Goal: Information Seeking & Learning: Learn about a topic

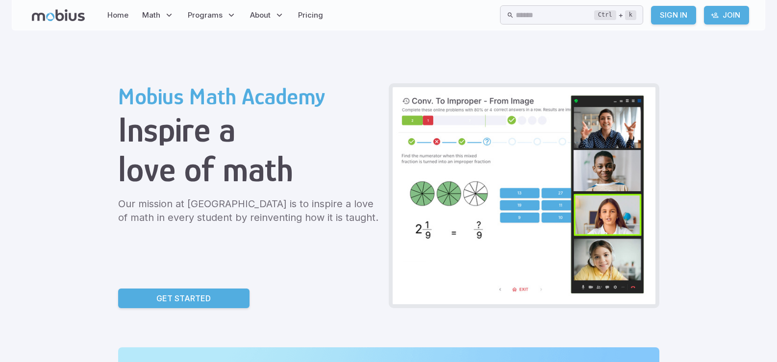
click at [166, 296] on p "Get Started" at bounding box center [183, 299] width 54 height 12
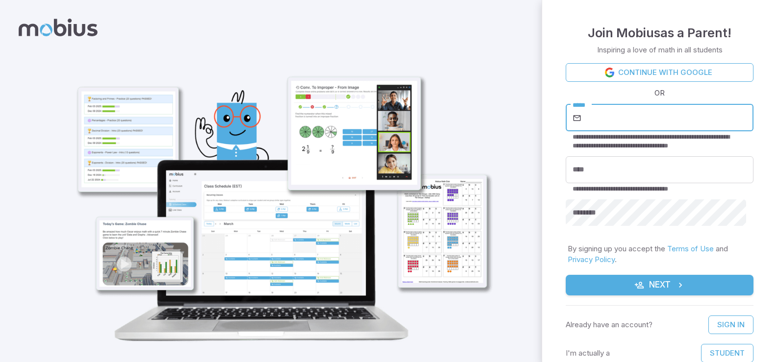
click at [631, 119] on input "*****" at bounding box center [668, 117] width 170 height 27
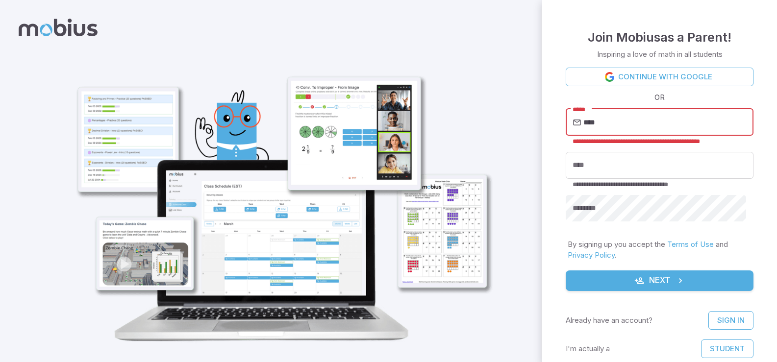
type input "****"
drag, startPoint x: 624, startPoint y: 126, endPoint x: 130, endPoint y: 208, distance: 501.2
click at [130, 208] on div "**********" at bounding box center [388, 193] width 777 height 386
type input "**********"
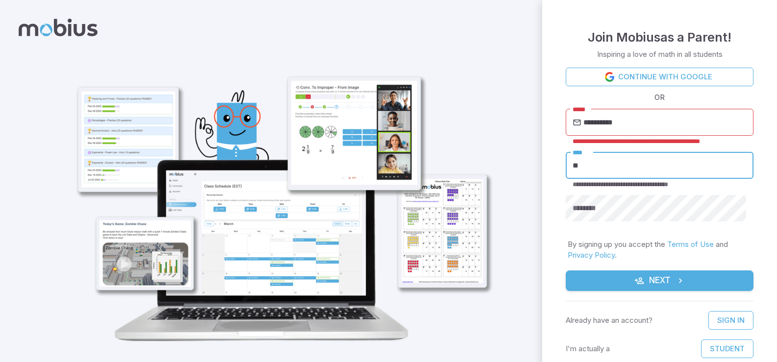
type input "*"
type input "****"
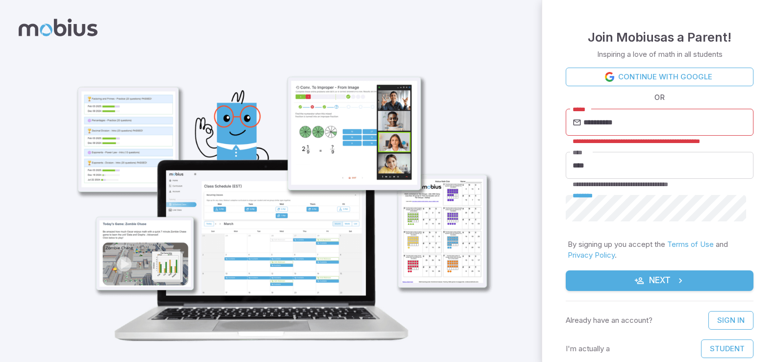
click at [566, 271] on button "Next" at bounding box center [660, 281] width 188 height 21
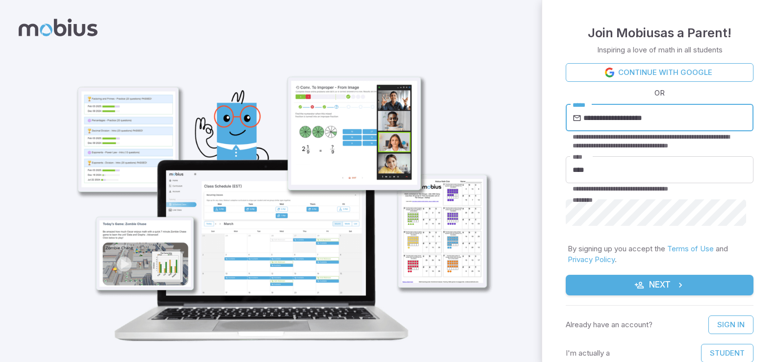
type input "**********"
click at [566, 275] on button "Next" at bounding box center [660, 285] width 188 height 21
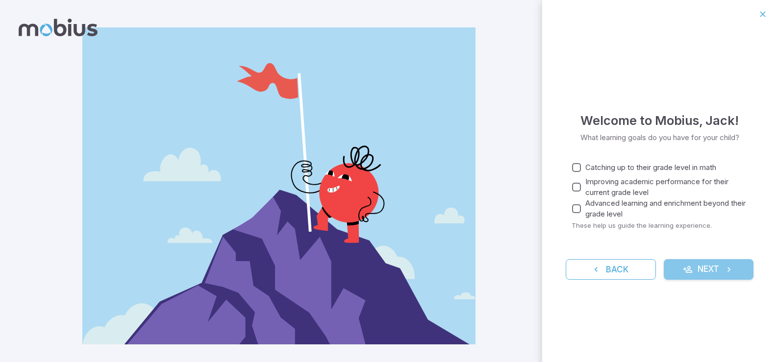
click at [692, 269] on button "Next" at bounding box center [709, 269] width 90 height 21
click at [678, 276] on button "Next" at bounding box center [709, 269] width 90 height 21
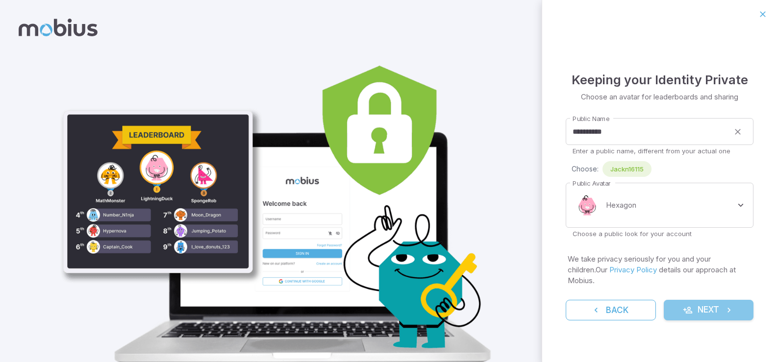
click at [712, 303] on button "Next" at bounding box center [709, 310] width 90 height 21
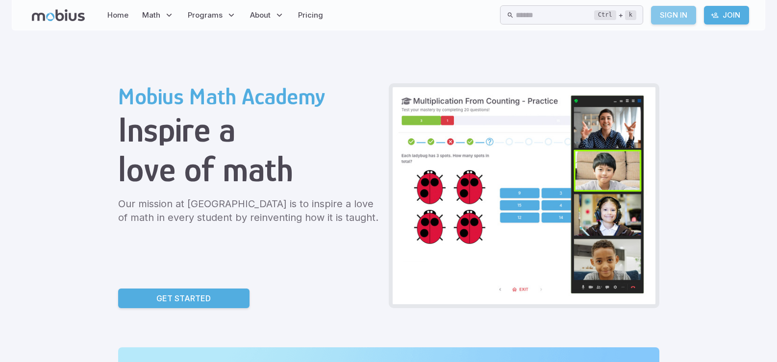
click at [656, 11] on link "Sign In" at bounding box center [673, 15] width 45 height 19
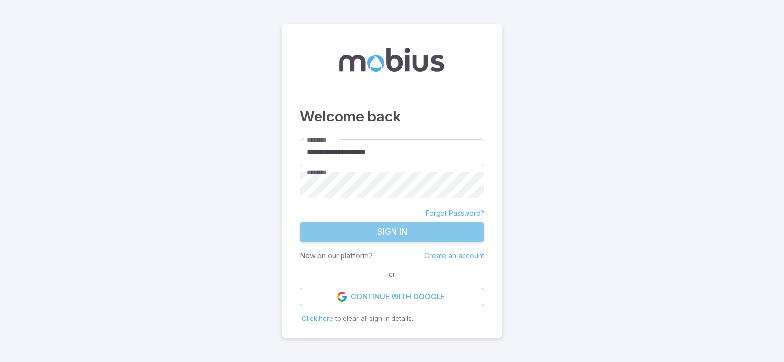
click at [354, 239] on button "Sign In" at bounding box center [392, 232] width 184 height 21
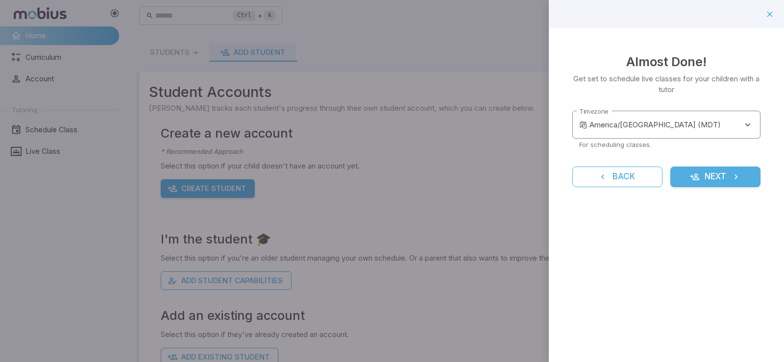
click at [631, 131] on body "**********" at bounding box center [392, 194] width 784 height 388
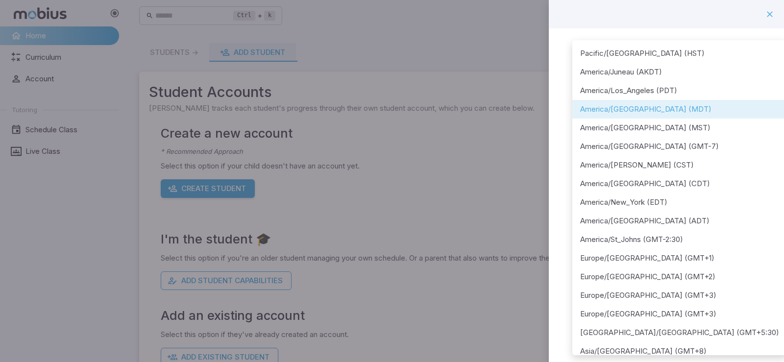
click at [552, 183] on div at bounding box center [392, 181] width 784 height 362
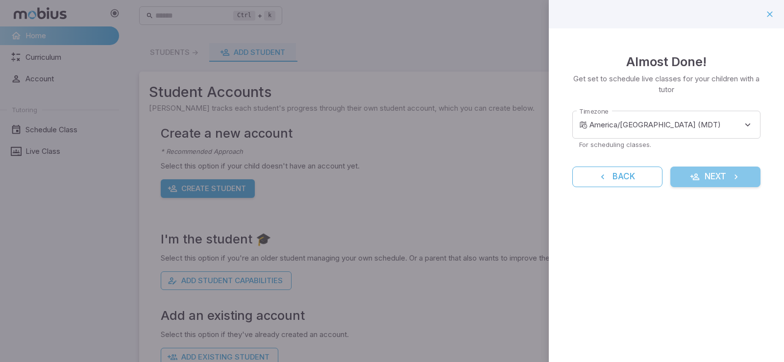
click at [688, 185] on button "Next" at bounding box center [715, 177] width 90 height 21
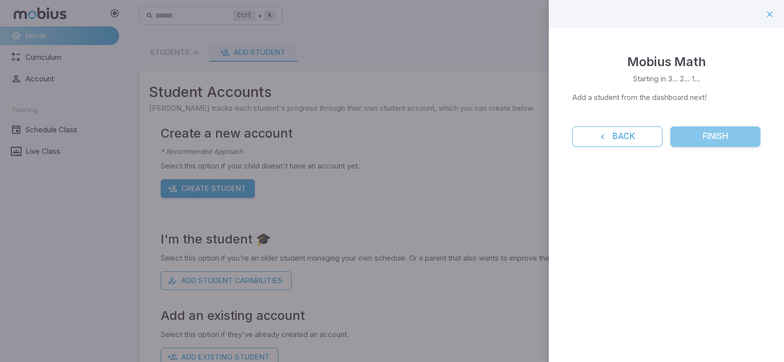
click at [684, 141] on button "Finish" at bounding box center [715, 136] width 90 height 21
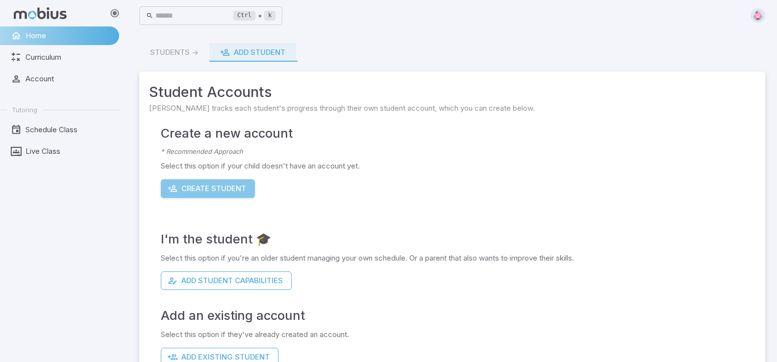
click at [190, 185] on button "Create Student" at bounding box center [208, 188] width 94 height 19
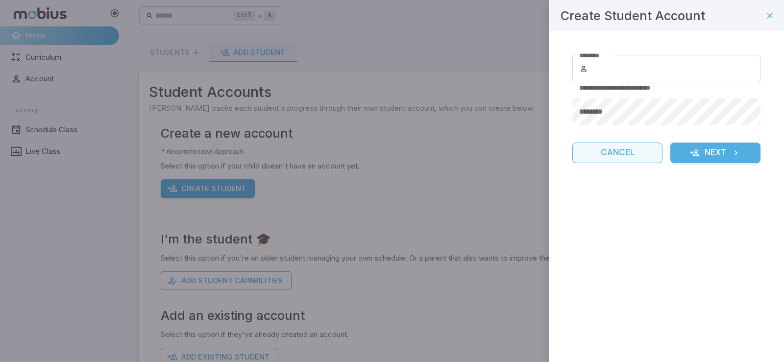
type input "**********"
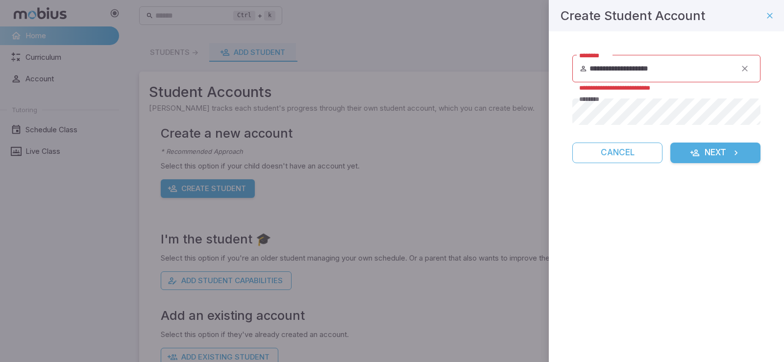
drag, startPoint x: 695, startPoint y: 143, endPoint x: 699, endPoint y: 151, distance: 9.0
click at [696, 149] on form "**********" at bounding box center [666, 109] width 188 height 108
click at [699, 151] on icon "submit" at bounding box center [695, 153] width 10 height 10
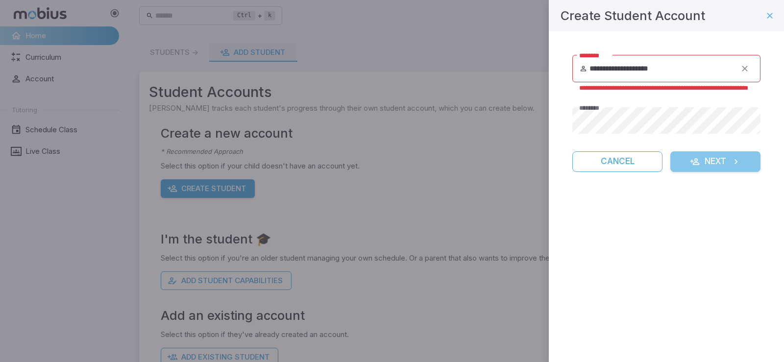
click at [702, 156] on button "Next" at bounding box center [715, 161] width 90 height 21
click at [741, 165] on icon "submit" at bounding box center [736, 162] width 10 height 10
click at [726, 161] on form "**********" at bounding box center [666, 113] width 188 height 117
click at [724, 163] on button "Next" at bounding box center [715, 161] width 90 height 21
click at [723, 163] on button "Next" at bounding box center [715, 161] width 90 height 21
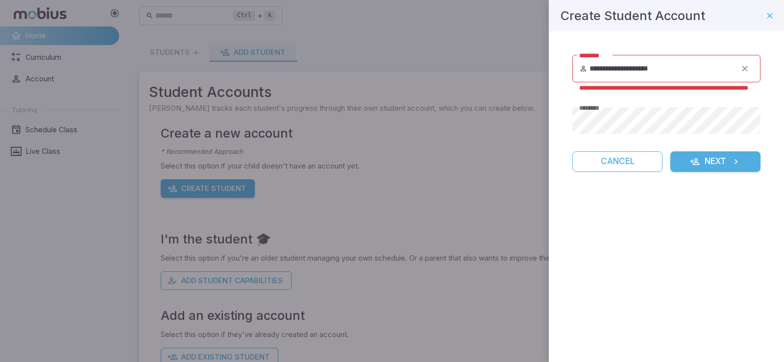
click at [628, 165] on button "Cancel" at bounding box center [617, 161] width 90 height 21
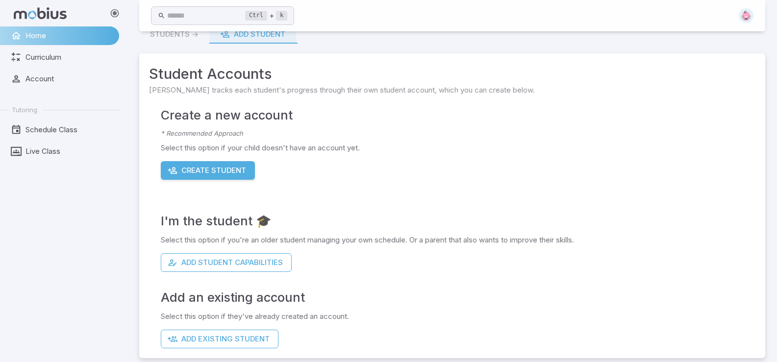
scroll to position [26, 0]
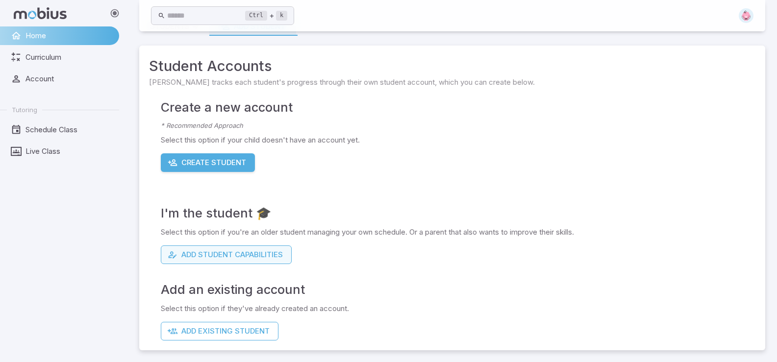
click at [238, 259] on button "Add Student Capabilities" at bounding box center [226, 255] width 131 height 19
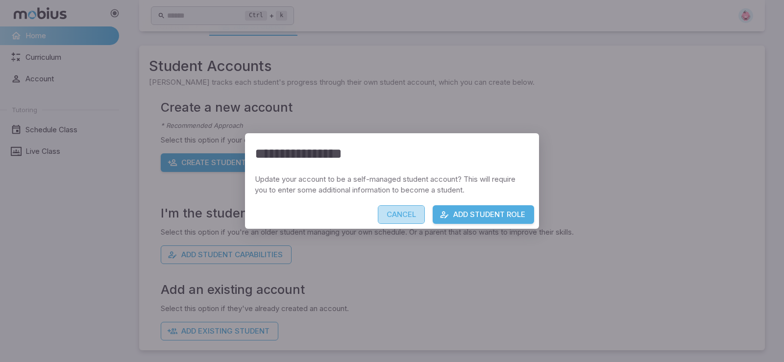
click at [404, 211] on button "Cancel" at bounding box center [401, 214] width 47 height 19
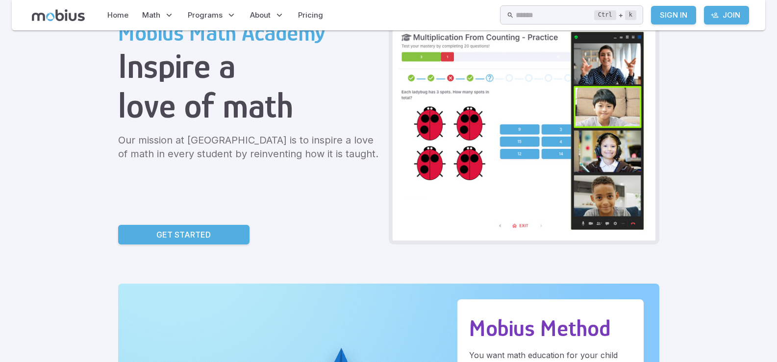
scroll to position [49, 0]
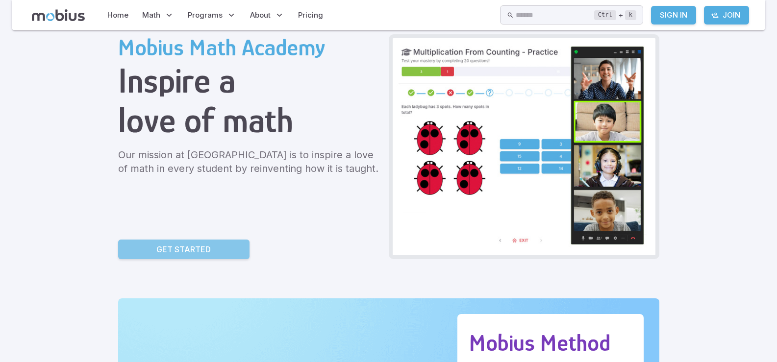
click at [216, 249] on link "Get Started" at bounding box center [183, 250] width 131 height 20
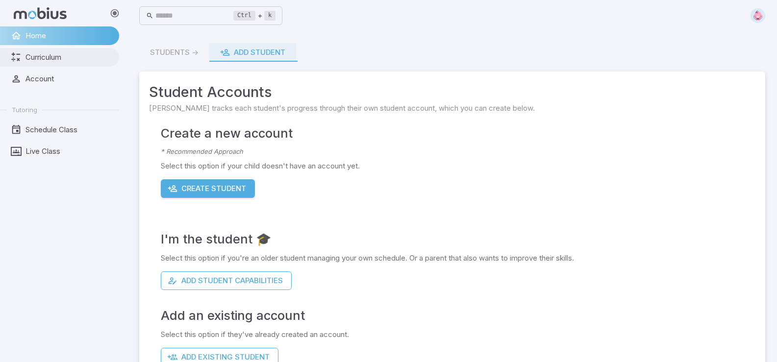
click at [78, 53] on span "Curriculum" at bounding box center [68, 57] width 87 height 11
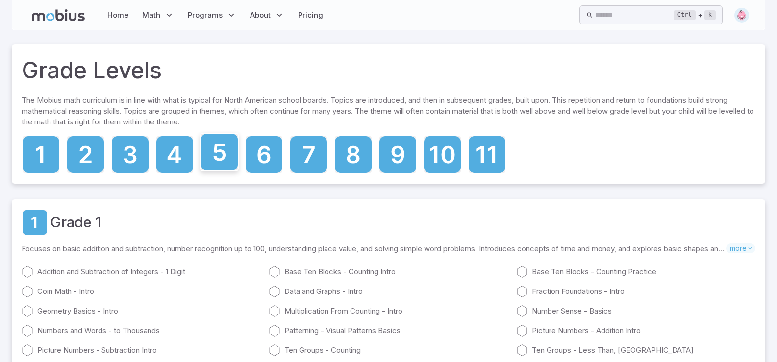
click at [213, 153] on icon at bounding box center [219, 152] width 37 height 37
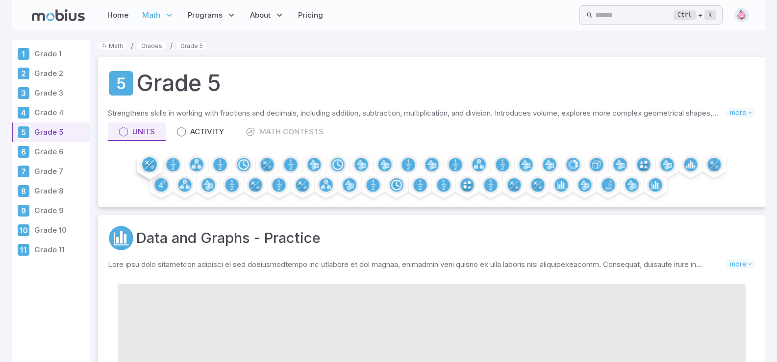
click at [151, 162] on circle at bounding box center [149, 164] width 15 height 15
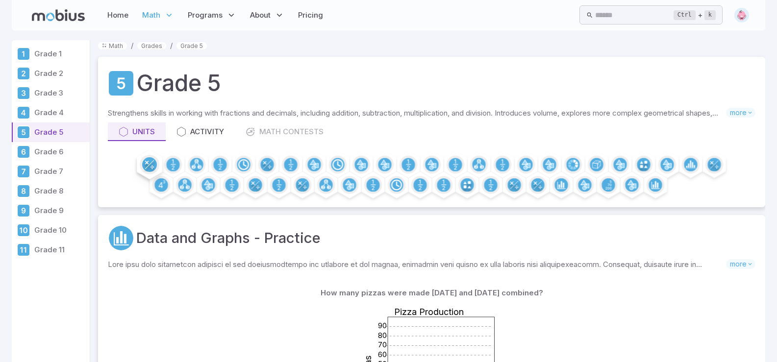
click at [151, 161] on circle at bounding box center [149, 164] width 15 height 15
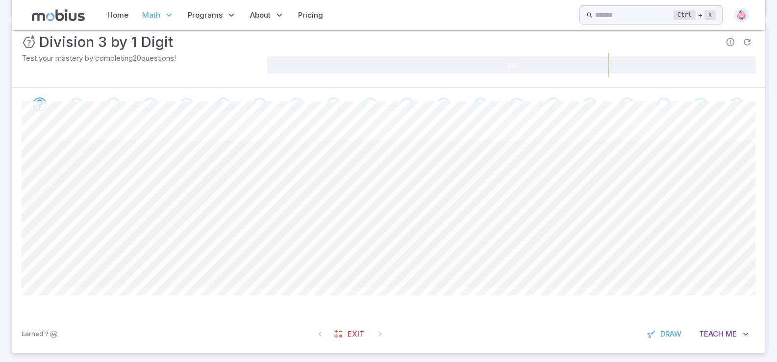
scroll to position [83, 0]
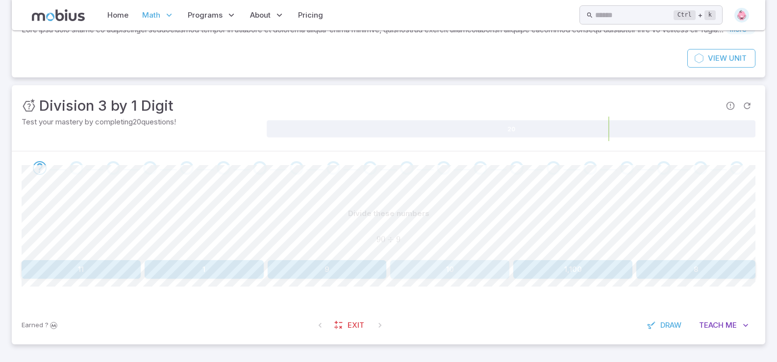
click at [464, 268] on button "10" at bounding box center [449, 269] width 119 height 19
click at [95, 272] on button "1" at bounding box center [81, 269] width 119 height 19
click at [119, 277] on button "7" at bounding box center [81, 269] width 119 height 19
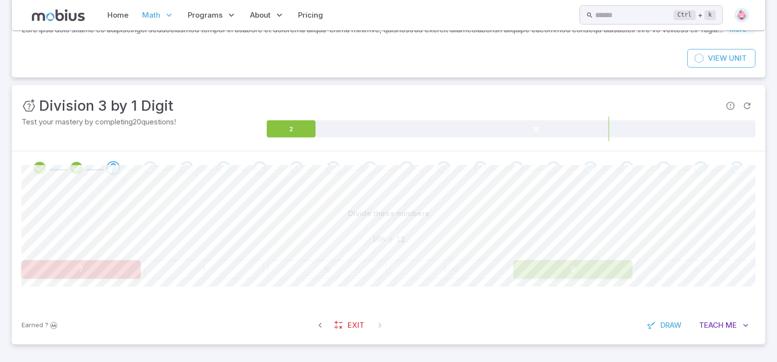
click at [564, 279] on div "Divide these numbers 108 ÷ 12 108 \div 12 108 ÷ 12 7 1 10 900 9 0 Canvas action…" at bounding box center [389, 246] width 734 height 122
drag, startPoint x: 562, startPoint y: 272, endPoint x: 560, endPoint y: 266, distance: 5.9
click at [562, 271] on button "9" at bounding box center [572, 269] width 119 height 19
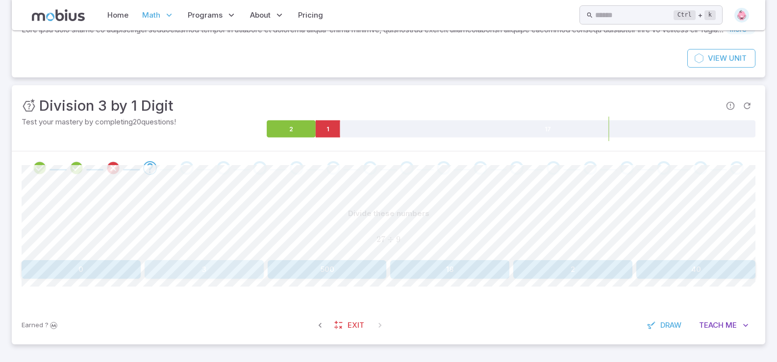
click at [181, 260] on button "3" at bounding box center [204, 269] width 119 height 19
click at [460, 267] on button "1" at bounding box center [481, 269] width 180 height 19
drag, startPoint x: 758, startPoint y: 262, endPoint x: 739, endPoint y: 258, distance: 19.5
click at [753, 261] on div "Divide these numbers 120 ÷ 12 120 \div 12 120 ÷ 12 1,000 9 110 108 0 10 Canvas …" at bounding box center [388, 246] width 753 height 122
click at [716, 256] on div "Divide these numbers 120 ÷ 12 120 \div 12 120 ÷ 12 1,000 9 110 108 0 10" at bounding box center [389, 241] width 734 height 74
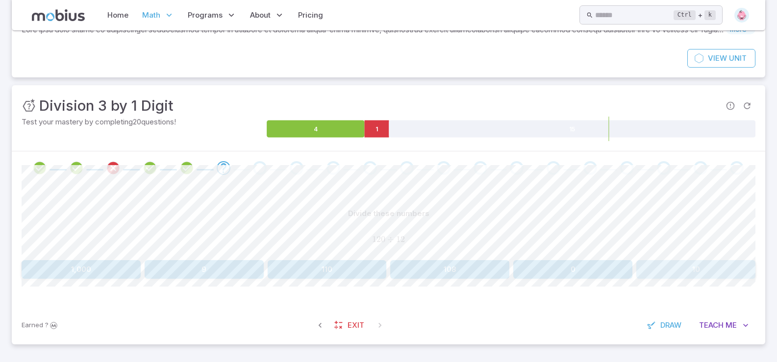
click at [708, 264] on button "10" at bounding box center [695, 269] width 119 height 19
click at [402, 273] on button "12" at bounding box center [449, 269] width 119 height 19
click at [58, 260] on button "2" at bounding box center [81, 269] width 119 height 19
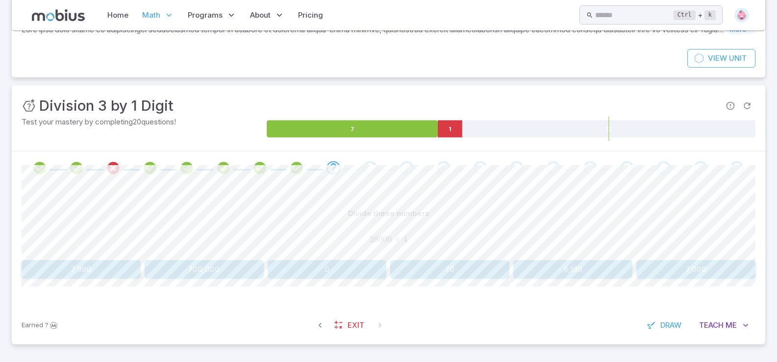
click at [207, 263] on button "700,000" at bounding box center [204, 269] width 119 height 19
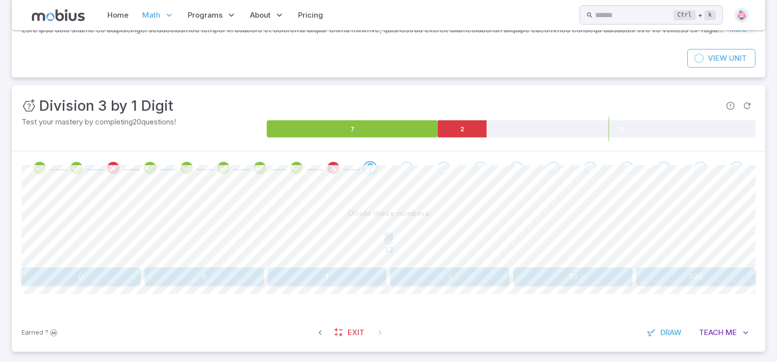
drag, startPoint x: 385, startPoint y: 237, endPoint x: 395, endPoint y: 254, distance: 19.3
click at [395, 254] on div "36 12 \frac{36}{12} 12 36 ​" at bounding box center [389, 243] width 734 height 32
click at [403, 248] on span "12 36 ​" at bounding box center [389, 243] width 734 height 18
click at [434, 276] on button "3" at bounding box center [449, 277] width 119 height 19
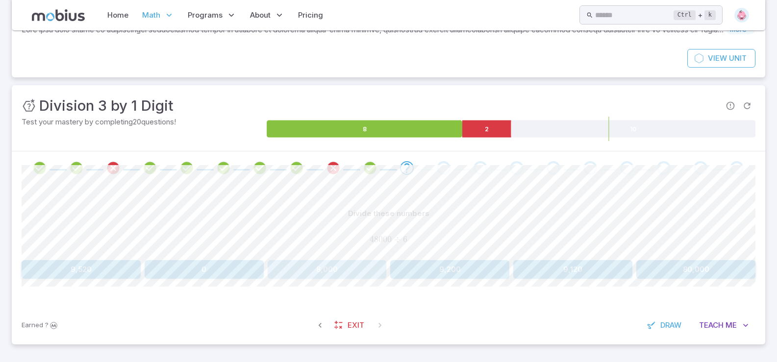
click at [320, 275] on button "8,000" at bounding box center [327, 269] width 119 height 19
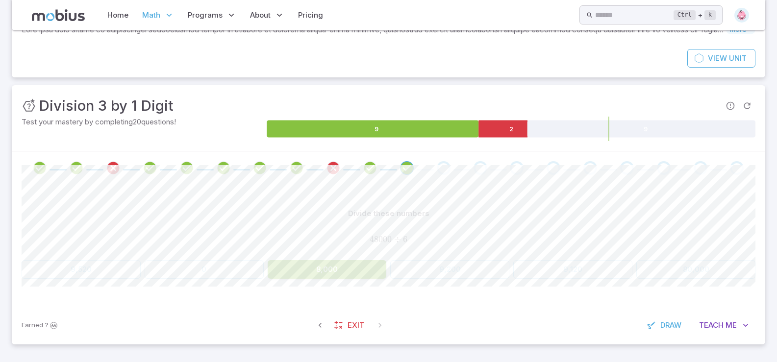
click at [354, 310] on div "Earned ? Exit Draw Teach Me" at bounding box center [388, 325] width 753 height 38
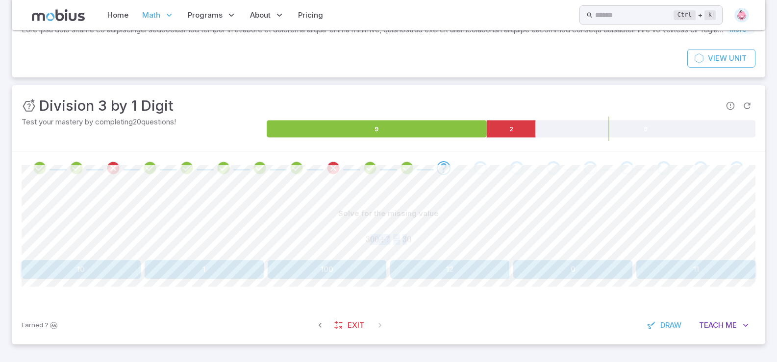
drag, startPoint x: 401, startPoint y: 242, endPoint x: 371, endPoint y: 243, distance: 30.4
click at [371, 243] on span "300 ÷ ? = 30" at bounding box center [389, 239] width 734 height 11
click at [357, 241] on span "300 ÷ ? = 30" at bounding box center [389, 239] width 734 height 11
click at [338, 265] on button "100" at bounding box center [327, 269] width 119 height 19
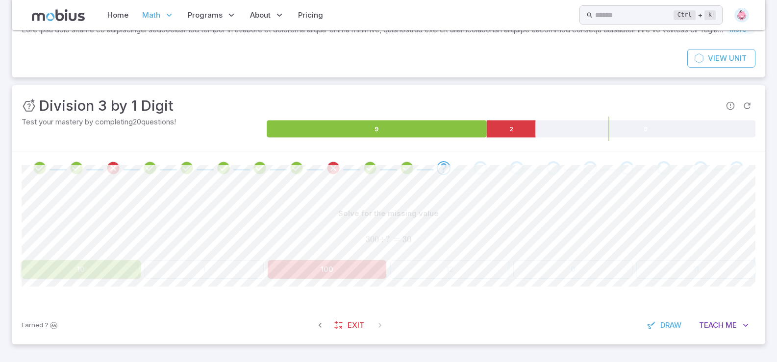
click at [107, 268] on button "10" at bounding box center [81, 269] width 119 height 19
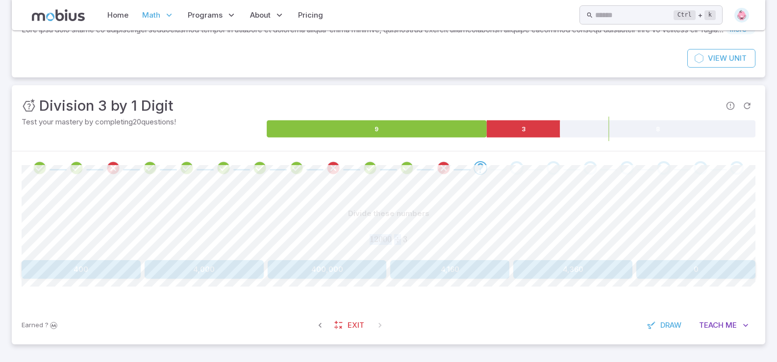
drag, startPoint x: 401, startPoint y: 243, endPoint x: 294, endPoint y: 244, distance: 107.3
click at [300, 248] on div "12000 ÷ 3 12000 \div 3 12000 ÷ 3" at bounding box center [389, 239] width 734 height 25
click at [293, 243] on span "12000 ÷ 3" at bounding box center [389, 239] width 734 height 11
click at [197, 268] on button "4,000" at bounding box center [204, 269] width 119 height 19
drag, startPoint x: 415, startPoint y: 242, endPoint x: 410, endPoint y: 240, distance: 5.3
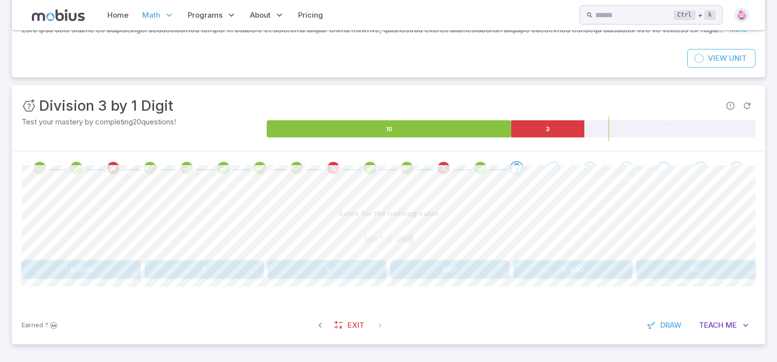
click at [410, 240] on span "80 × ? = 4800" at bounding box center [389, 239] width 734 height 11
click at [428, 240] on span "80 × ? = 4800" at bounding box center [389, 239] width 734 height 11
drag, startPoint x: 411, startPoint y: 236, endPoint x: 333, endPoint y: 246, distance: 78.5
click at [333, 246] on div "80 × ? = 4800 80\times? = 4800 80 × ? = 4800" at bounding box center [389, 239] width 734 height 25
drag, startPoint x: 331, startPoint y: 244, endPoint x: 339, endPoint y: 241, distance: 8.2
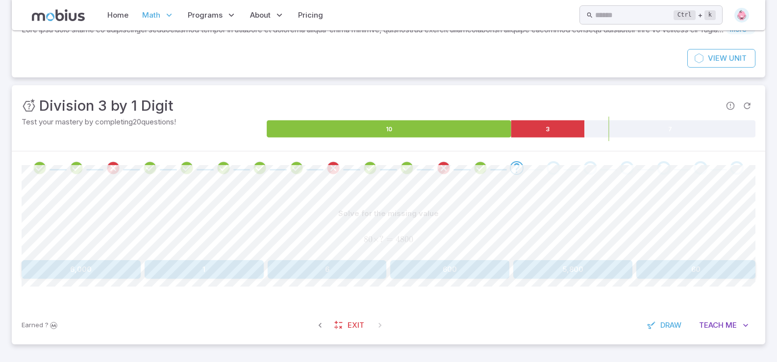
click at [331, 243] on span "80 × ? = 4800" at bounding box center [389, 239] width 734 height 11
drag, startPoint x: 357, startPoint y: 236, endPoint x: 430, endPoint y: 234, distance: 72.6
click at [430, 234] on span "80 × ? = 4800" at bounding box center [389, 239] width 734 height 11
click at [440, 231] on div "80 × ? = 4800 80\times? = 4800 80 × ? = 4800" at bounding box center [389, 239] width 734 height 25
click at [436, 268] on button "600" at bounding box center [449, 269] width 119 height 19
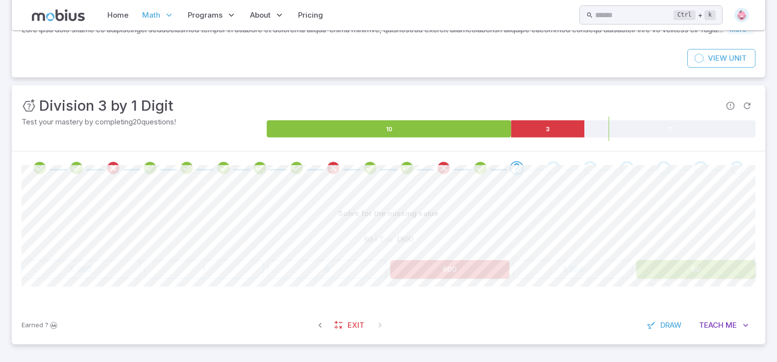
click at [703, 268] on button "60" at bounding box center [695, 269] width 119 height 19
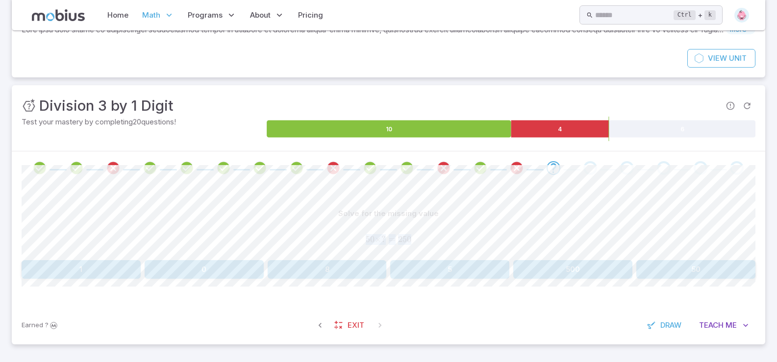
drag, startPoint x: 410, startPoint y: 240, endPoint x: 302, endPoint y: 240, distance: 108.3
click at [302, 241] on span "50 × ? = 250" at bounding box center [389, 239] width 734 height 11
click at [301, 240] on span "50 × ? = 250" at bounding box center [389, 239] width 734 height 11
click at [450, 272] on button "5" at bounding box center [449, 269] width 119 height 19
drag, startPoint x: 411, startPoint y: 242, endPoint x: 298, endPoint y: 248, distance: 112.4
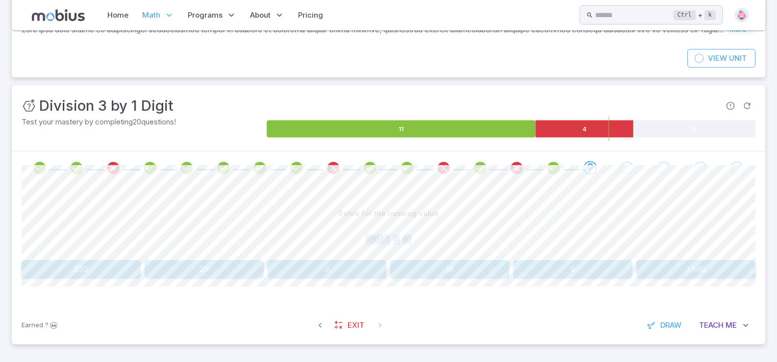
click at [298, 248] on div "800 ÷ ? = 40 800 ÷ ? = 40 800 ÷ ? = 40" at bounding box center [389, 239] width 734 height 25
click at [299, 239] on span "800 ÷ ? = 40" at bounding box center [389, 239] width 734 height 11
click at [205, 270] on button "20" at bounding box center [204, 269] width 119 height 19
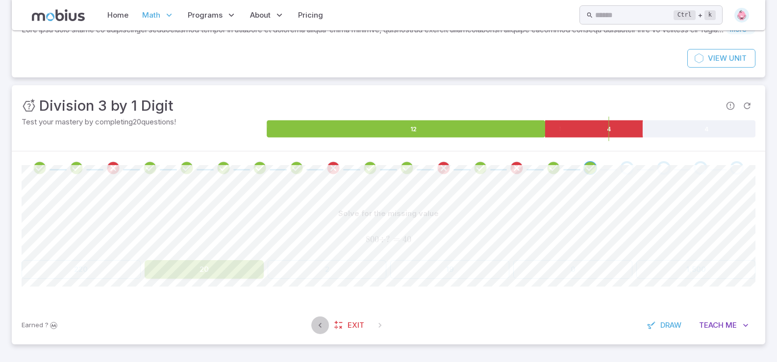
click at [326, 325] on button "button" at bounding box center [320, 326] width 18 height 18
click at [410, 312] on div "Earned ? Exit Draw Teach Me" at bounding box center [388, 325] width 753 height 38
click at [414, 309] on div "Earned ? Exit Draw Teach Me" at bounding box center [388, 325] width 753 height 38
click at [415, 307] on div "Earned ? Exit Draw Teach Me" at bounding box center [388, 325] width 753 height 38
click at [258, 261] on button "20" at bounding box center [204, 269] width 119 height 19
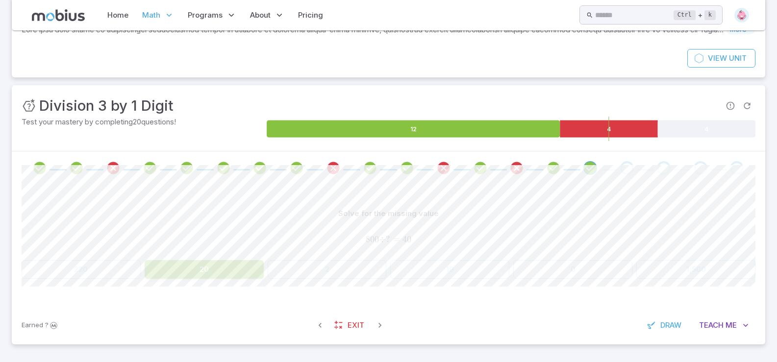
click at [246, 265] on button "20" at bounding box center [204, 269] width 119 height 19
click at [428, 241] on span "800 ÷ ? = 40" at bounding box center [389, 239] width 734 height 11
drag, startPoint x: 411, startPoint y: 238, endPoint x: 284, endPoint y: 233, distance: 127.0
click at [285, 233] on div "800 ÷ ? = 40 800 ÷ ? = 40 800 ÷ ? = 40" at bounding box center [389, 239] width 734 height 25
click at [284, 232] on div "800 ÷ ? = 40 800 ÷ ? = 40 800 ÷ ? = 40" at bounding box center [389, 239] width 734 height 25
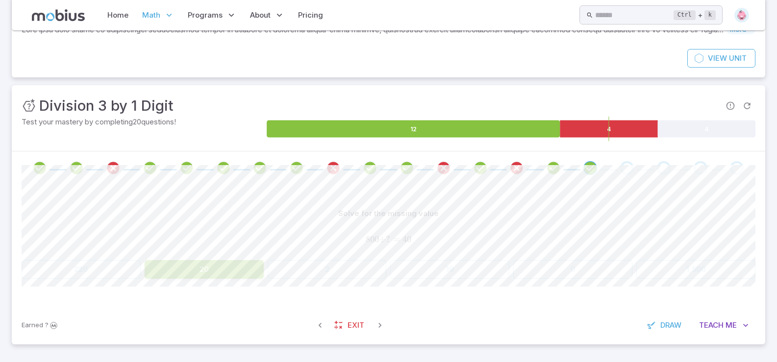
click at [367, 267] on div "220 20 2 19 0 1,500" at bounding box center [389, 269] width 734 height 19
drag, startPoint x: 405, startPoint y: 271, endPoint x: 435, endPoint y: 267, distance: 30.1
click at [430, 269] on div "220 20 2 19 0 1,500" at bounding box center [389, 269] width 734 height 19
drag, startPoint x: 442, startPoint y: 265, endPoint x: 449, endPoint y: 257, distance: 10.7
click at [445, 264] on div "220 20 2 19 0 1,500" at bounding box center [389, 269] width 734 height 19
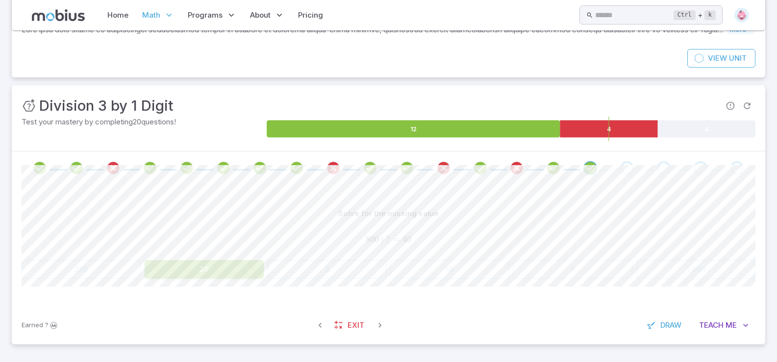
drag, startPoint x: 452, startPoint y: 255, endPoint x: 422, endPoint y: 237, distance: 35.4
click at [452, 253] on div "Solve for the missing value 800 ÷ ? = 40 800 ÷ ? = 40 800 ÷ ? = 40" at bounding box center [389, 230] width 734 height 52
drag, startPoint x: 388, startPoint y: 228, endPoint x: 382, endPoint y: 233, distance: 7.7
click at [382, 233] on div "800 ÷ ? = 40 800 ÷ ? = 40 800 ÷ ? = 40" at bounding box center [389, 239] width 734 height 25
click at [378, 228] on div "800 ÷ ? = 40 800 ÷ ? = 40 800 ÷ ? = 40" at bounding box center [389, 239] width 734 height 25
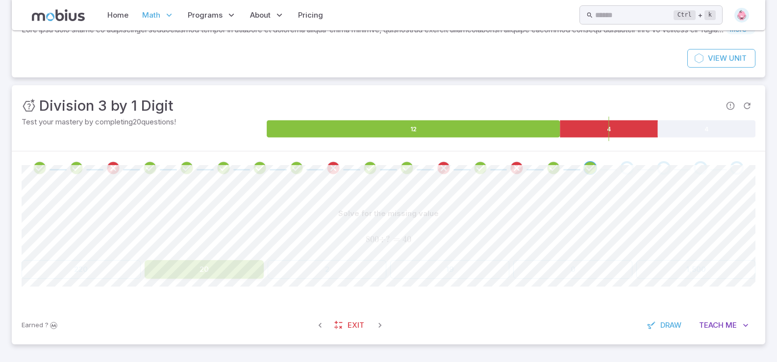
drag, startPoint x: 362, startPoint y: 228, endPoint x: 259, endPoint y: 244, distance: 104.1
click at [261, 247] on div "Solve for the missing value 800 ÷ ? = 40 800 ÷ ? = 40 800 ÷ ? = 40" at bounding box center [389, 230] width 734 height 52
click at [271, 235] on div "800 ÷ ? = 40 800 ÷ ? = 40 800 ÷ ? = 40" at bounding box center [389, 239] width 734 height 25
drag, startPoint x: 272, startPoint y: 235, endPoint x: 250, endPoint y: 302, distance: 70.2
click at [252, 277] on div "Solve for the missing value 800 ÷ ? = 40 800 ÷ ? = 40 800 ÷ ? = 40 220 20 2 19 …" at bounding box center [389, 241] width 734 height 74
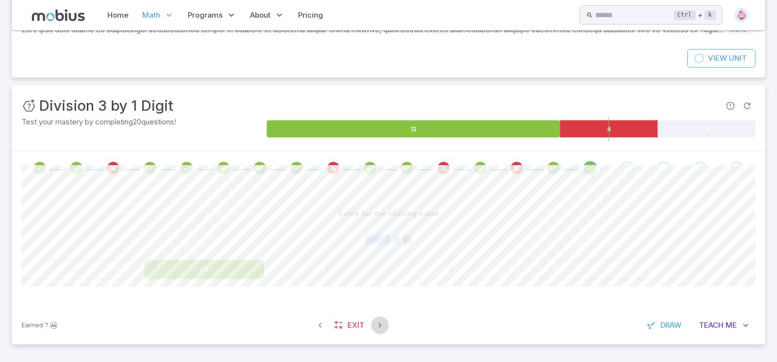
drag, startPoint x: 375, startPoint y: 325, endPoint x: 384, endPoint y: 329, distance: 9.7
click at [383, 330] on icon "button" at bounding box center [380, 326] width 10 height 10
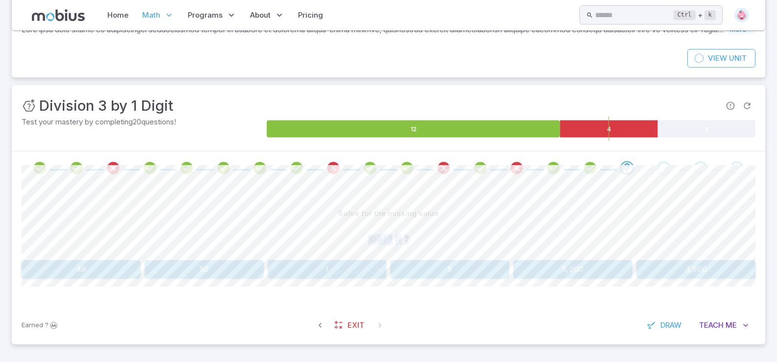
click at [426, 304] on div "Solve for the missing value 350 ÷ ? = 7 350 ÷ ? = 7 350 ÷ ? = 7 48 50 1 5 5,200…" at bounding box center [389, 246] width 734 height 122
click at [454, 231] on div "350 ÷ ? = 7 350 ÷ ? = 7 350 ÷ ? = 7" at bounding box center [389, 239] width 734 height 25
click at [404, 240] on span "7" at bounding box center [406, 239] width 4 height 10
click at [459, 234] on div "350 ÷ ? = 7 350 ÷ ? = 7 350 ÷ ? = 7" at bounding box center [389, 239] width 734 height 25
click at [215, 272] on button "50" at bounding box center [204, 269] width 119 height 19
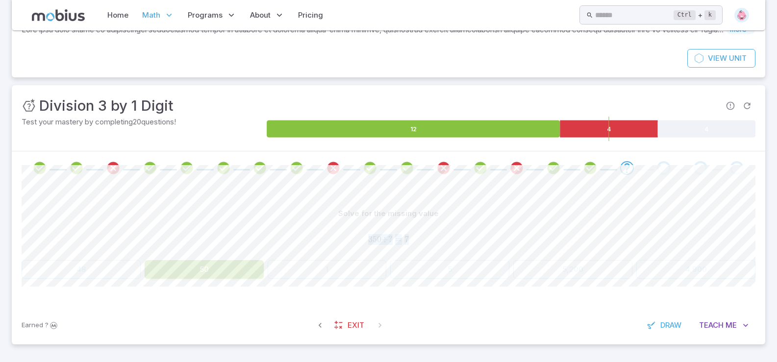
click at [257, 305] on div "Solve for the missing value 350 ÷ ? = 7 350 ÷ ? = 7 350 ÷ ? = 7 48 50 1 5 5,200…" at bounding box center [389, 246] width 734 height 122
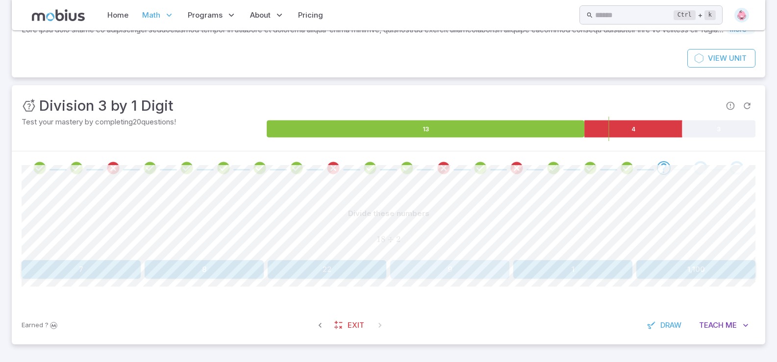
click at [428, 267] on button "9" at bounding box center [449, 269] width 119 height 19
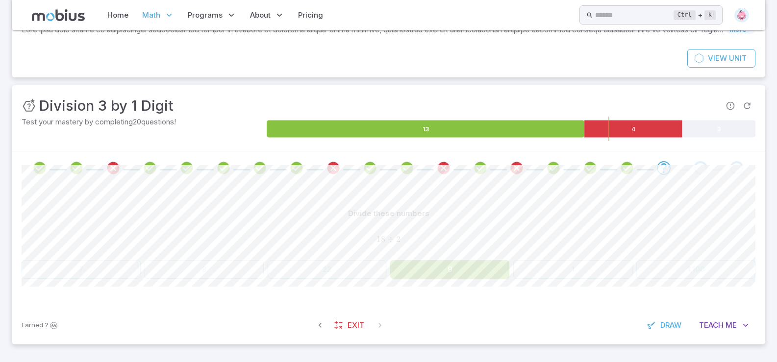
click at [448, 227] on div "18 ÷ 2 18 \div 2 18 ÷ 2" at bounding box center [389, 239] width 734 height 25
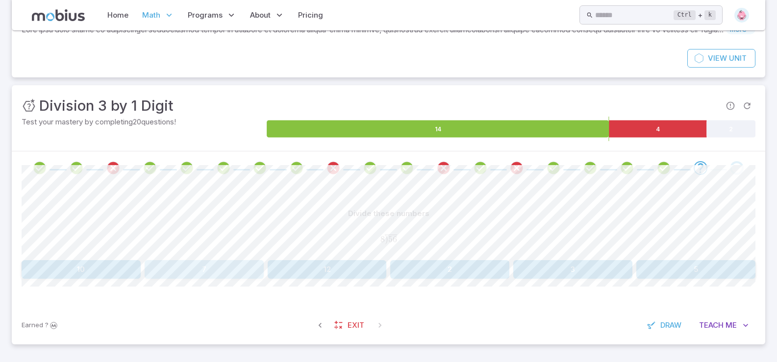
click at [210, 272] on button "7" at bounding box center [204, 269] width 119 height 19
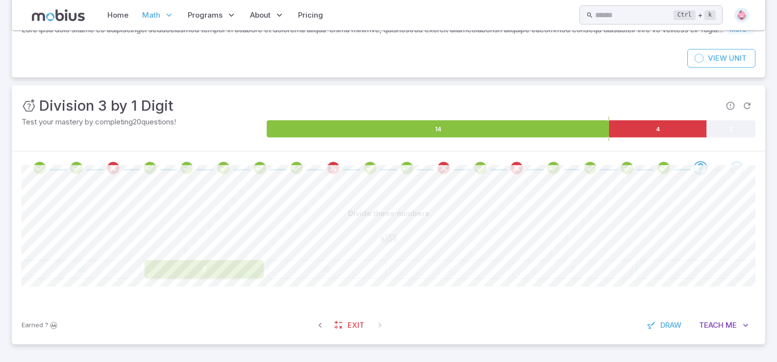
click at [307, 223] on div "Divide these numbers 8 ) 56 ‾ 8\overline{\smash{)}56} 8 ) 56" at bounding box center [389, 230] width 734 height 52
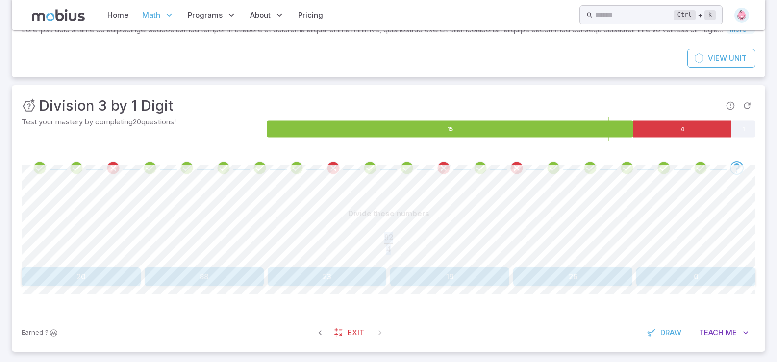
drag, startPoint x: 391, startPoint y: 247, endPoint x: 378, endPoint y: 233, distance: 19.1
click at [378, 233] on div "92 4 \frac{92}{4} 4 92 ​" at bounding box center [389, 243] width 734 height 32
click at [360, 228] on div "92 4 \frac{92}{4} 4 92 ​" at bounding box center [389, 243] width 734 height 32
click at [280, 280] on button "23" at bounding box center [327, 277] width 119 height 19
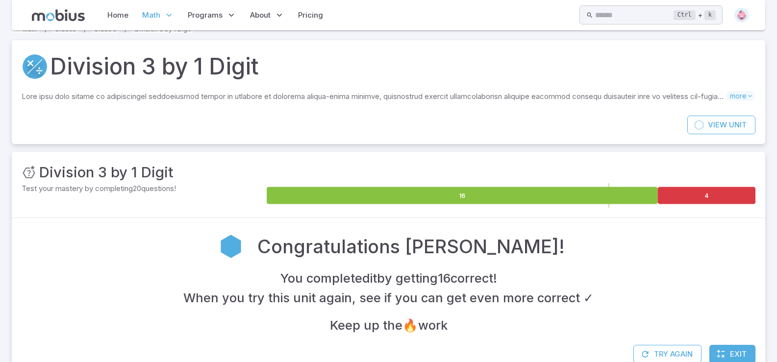
scroll to position [46, 0]
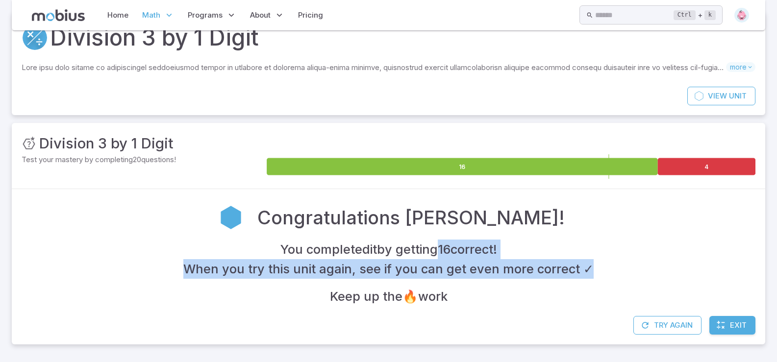
drag, startPoint x: 439, startPoint y: 251, endPoint x: 593, endPoint y: 286, distance: 157.7
click at [593, 286] on div "You completed it by getting 16 correct ! When you try this unit again, see if y…" at bounding box center [389, 273] width 734 height 67
click at [593, 309] on div "Congratulations [PERSON_NAME]! You completed it by getting 16 correct ! When yo…" at bounding box center [388, 252] width 753 height 127
click at [668, 321] on button "Try Again" at bounding box center [667, 325] width 68 height 19
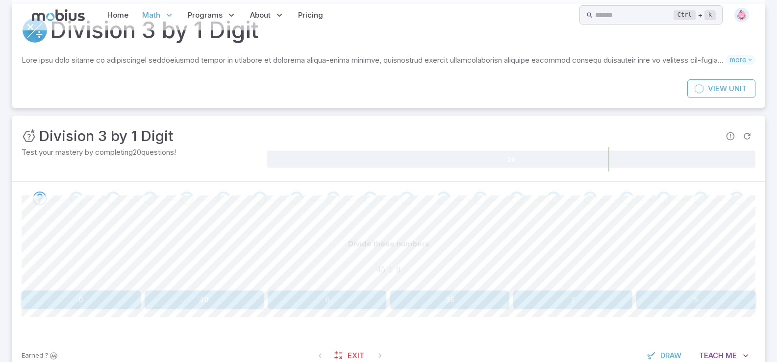
scroll to position [83, 0]
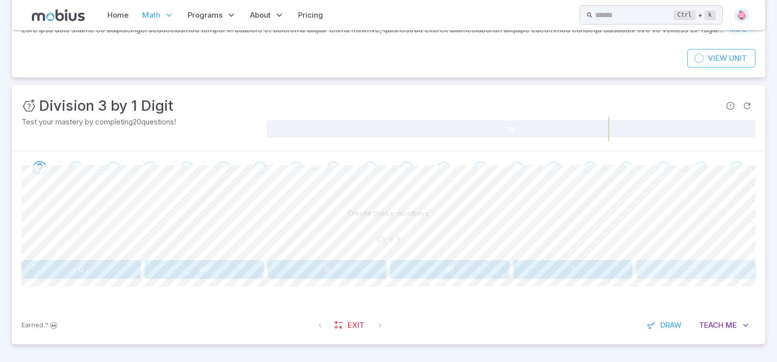
click at [676, 278] on button "5" at bounding box center [695, 269] width 119 height 19
click at [238, 263] on button "6" at bounding box center [204, 269] width 119 height 19
click at [197, 271] on button "7" at bounding box center [204, 269] width 119 height 19
click at [206, 267] on button "11" at bounding box center [204, 269] width 119 height 19
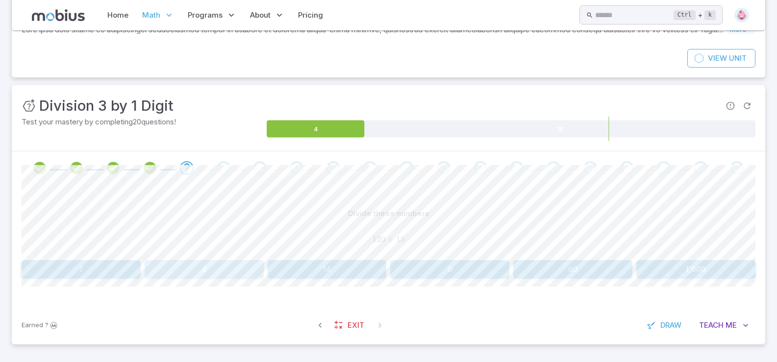
click at [183, 274] on button "8" at bounding box center [204, 269] width 119 height 19
click at [672, 275] on button "80" at bounding box center [695, 269] width 119 height 19
drag, startPoint x: 396, startPoint y: 238, endPoint x: 452, endPoint y: 231, distance: 55.9
click at [452, 231] on div "50 × ? = 2500 50\times? = 2500 50 × ? = 2500" at bounding box center [389, 239] width 734 height 25
click at [456, 231] on div "50 × ? = 2500 50\times? = 2500 50 × ? = 2500" at bounding box center [389, 239] width 734 height 25
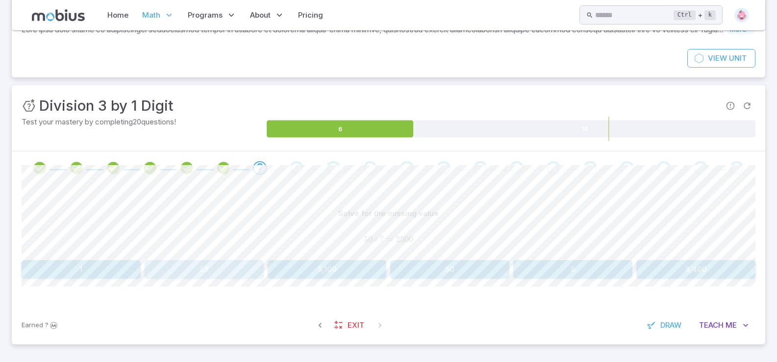
click at [187, 270] on button "53" at bounding box center [204, 269] width 119 height 19
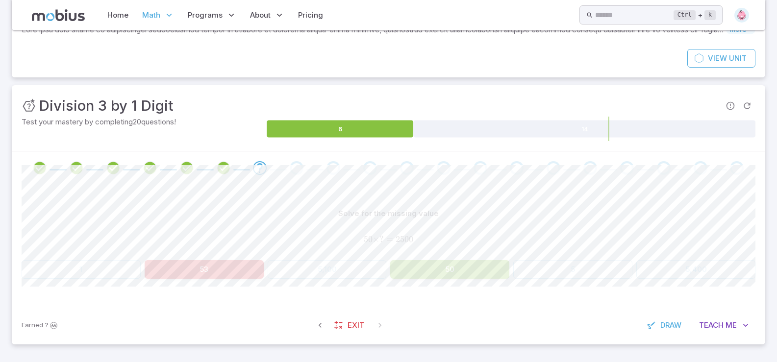
click at [455, 276] on button "50" at bounding box center [449, 269] width 119 height 19
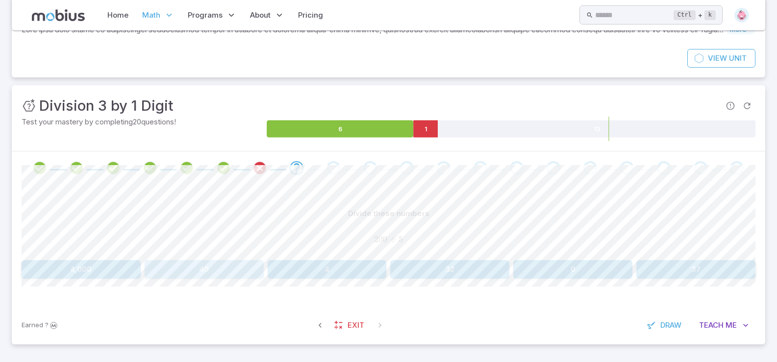
drag, startPoint x: 176, startPoint y: 273, endPoint x: 218, endPoint y: 289, distance: 45.0
click at [176, 273] on button "40" at bounding box center [204, 269] width 119 height 19
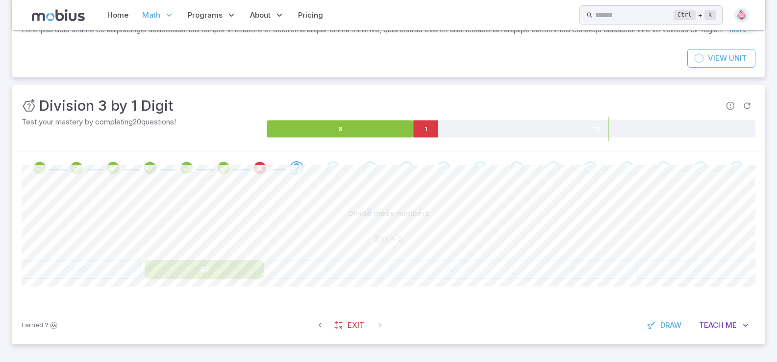
drag, startPoint x: 372, startPoint y: 208, endPoint x: 358, endPoint y: 235, distance: 30.9
click at [361, 232] on div "Divide these numbers 200 ÷ 5 200 \div 5 200 ÷ 5" at bounding box center [389, 230] width 734 height 52
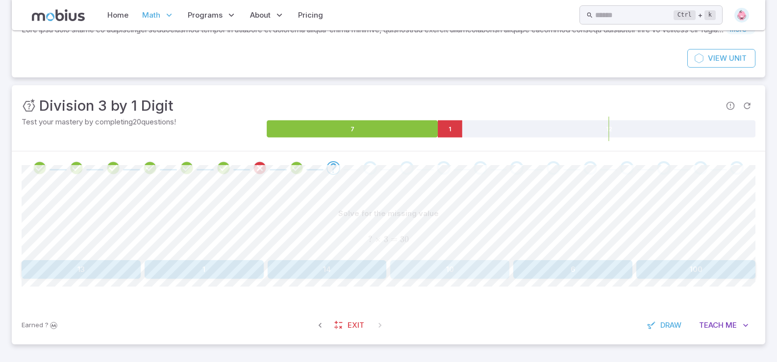
click at [462, 274] on button "10" at bounding box center [449, 269] width 119 height 19
click at [565, 272] on button "50" at bounding box center [572, 269] width 119 height 19
click at [443, 267] on button "22" at bounding box center [449, 269] width 119 height 19
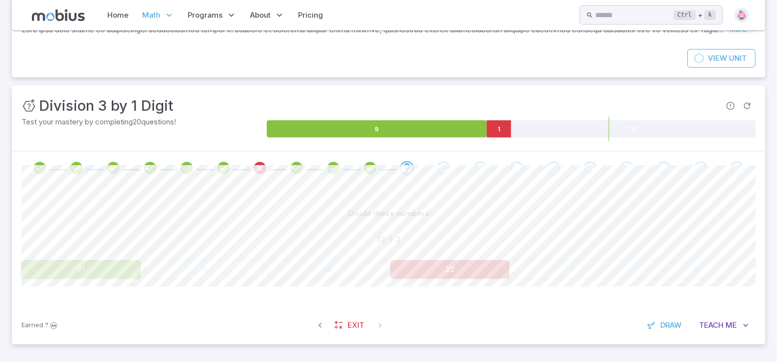
drag, startPoint x: 309, startPoint y: 269, endPoint x: 299, endPoint y: 273, distance: 10.7
click at [299, 273] on div "21 19 18 22 2 0" at bounding box center [389, 269] width 734 height 19
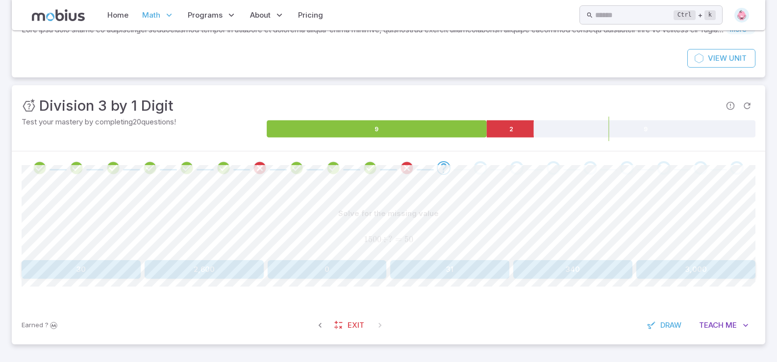
click at [266, 264] on div "30 2,600 0 31 340 3,000" at bounding box center [389, 269] width 734 height 19
click at [78, 273] on button "30" at bounding box center [81, 269] width 119 height 19
click at [705, 271] on button "9" at bounding box center [695, 269] width 119 height 19
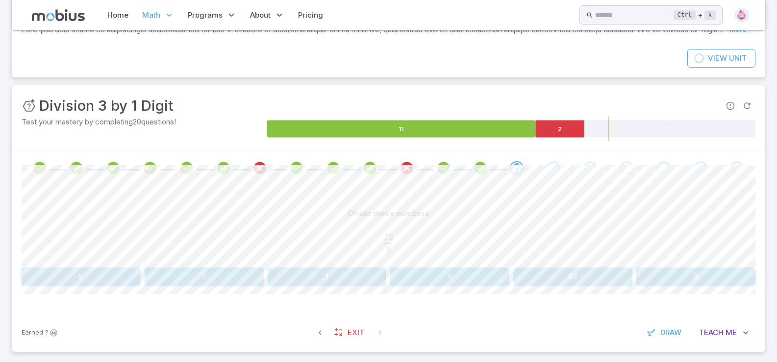
click at [81, 280] on button "9" at bounding box center [81, 277] width 119 height 19
click at [105, 281] on button "18 remainder 0" at bounding box center [81, 277] width 119 height 19
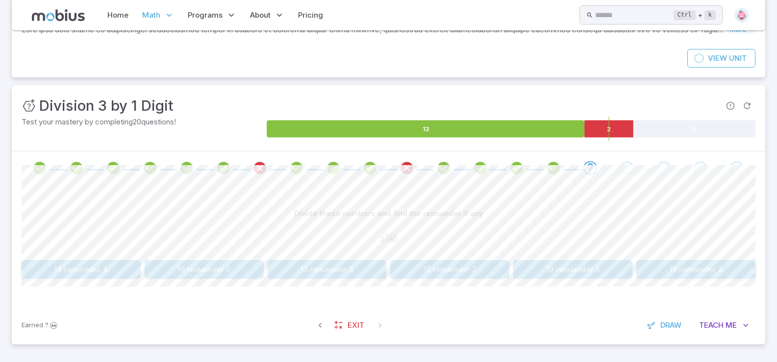
click at [161, 273] on button "16 remainder 0" at bounding box center [204, 269] width 119 height 19
drag, startPoint x: 185, startPoint y: 270, endPoint x: 169, endPoint y: 290, distance: 26.5
click at [183, 270] on button "19 remainder 0" at bounding box center [204, 269] width 119 height 19
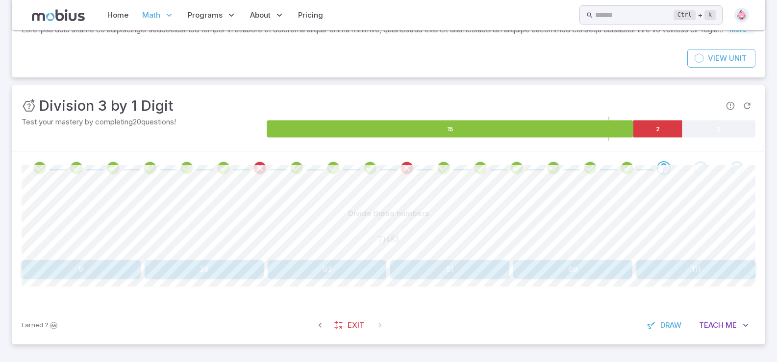
click at [551, 278] on button "69" at bounding box center [572, 269] width 119 height 19
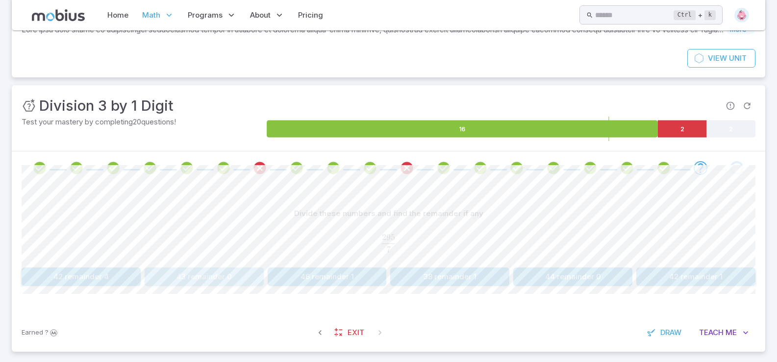
click at [237, 279] on button "43 remainder 0" at bounding box center [204, 277] width 119 height 19
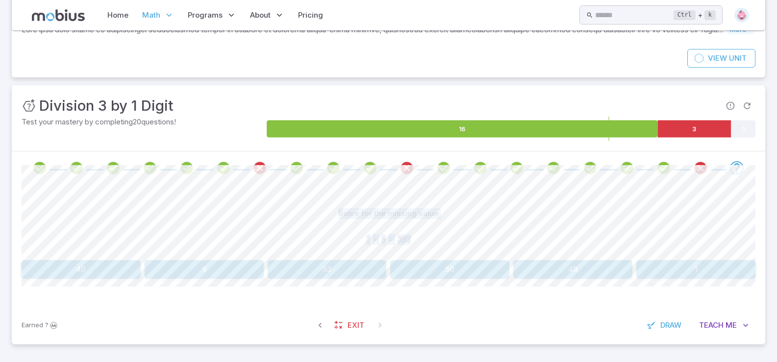
drag, startPoint x: 324, startPoint y: 292, endPoint x: 631, endPoint y: 163, distance: 332.1
click at [631, 163] on div "Unit Mastery : Division 3 by 1 Digit Test your mastery by completing 20 questio…" at bounding box center [388, 214] width 753 height 259
drag, startPoint x: 532, startPoint y: 253, endPoint x: 525, endPoint y: 252, distance: 7.4
click at [531, 253] on div "Solve for the missing value ? × 8 = 392 ?\times8 = 392 ? × 8 = 392" at bounding box center [389, 230] width 734 height 52
click at [461, 234] on span "? × 8 = 392" at bounding box center [389, 239] width 734 height 11
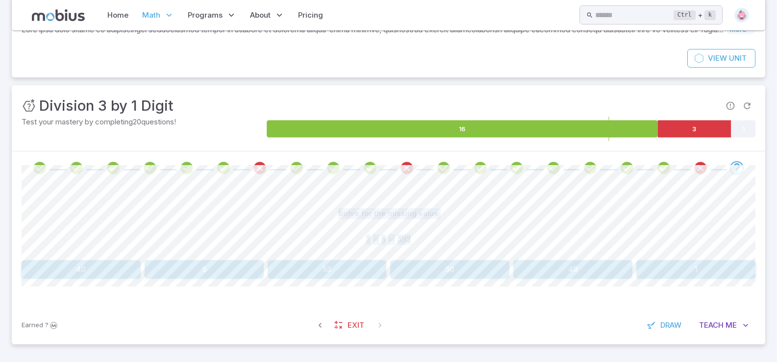
click at [431, 239] on span "? × 8 = 392" at bounding box center [389, 239] width 734 height 11
click at [72, 276] on button "40" at bounding box center [81, 269] width 119 height 19
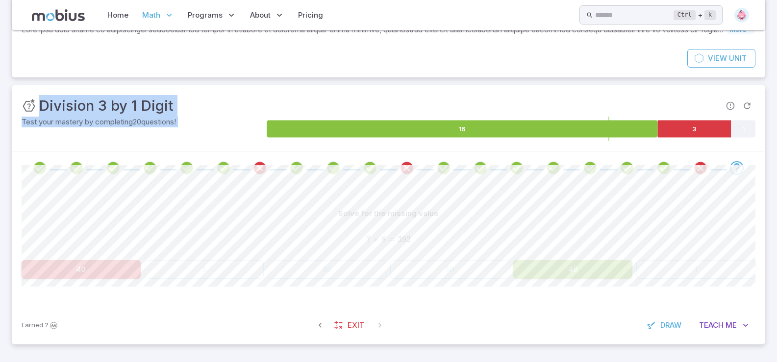
drag, startPoint x: 284, startPoint y: 240, endPoint x: 396, endPoint y: 111, distance: 171.2
click at [414, 75] on div "Math / Grades / Grade 5 / Division 3 by 1 Digit Division 3 by 1 Digit Skills yo…" at bounding box center [388, 154] width 753 height 395
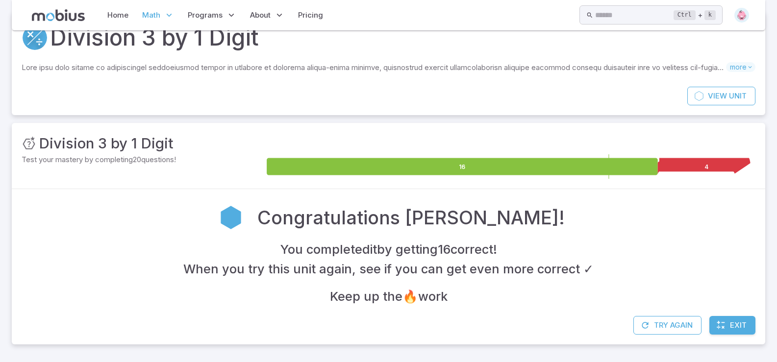
click at [610, 245] on div "Congratulations [PERSON_NAME]! You completed it by getting 16 correct ! When yo…" at bounding box center [389, 252] width 734 height 107
drag, startPoint x: 660, startPoint y: 172, endPoint x: 747, endPoint y: 243, distance: 112.4
click at [747, 244] on div "Unit Mastery : Division 3 by 1 Digit Test your mastery by completing 20 questio…" at bounding box center [388, 234] width 753 height 222
drag, startPoint x: 737, startPoint y: 240, endPoint x: 733, endPoint y: 243, distance: 5.0
click at [733, 243] on div "You completed it by getting 16 correct ! When you try this unit again, see if y…" at bounding box center [389, 273] width 734 height 67
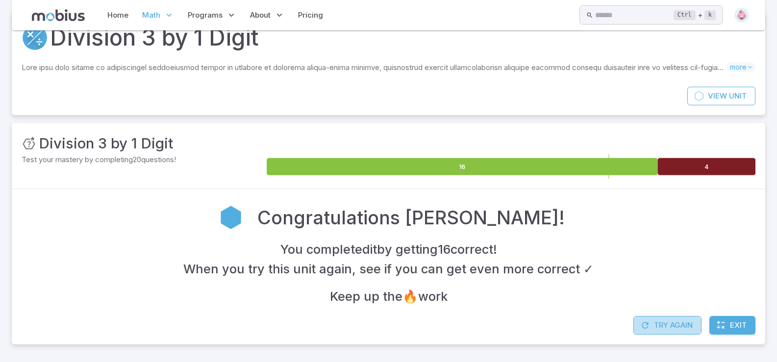
click at [657, 328] on button "Try Again" at bounding box center [667, 325] width 68 height 19
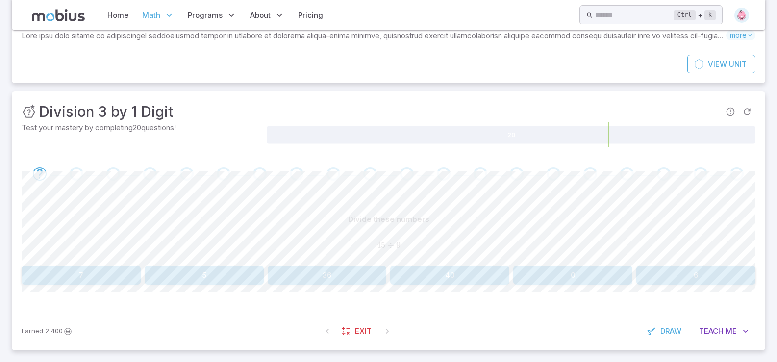
scroll to position [83, 0]
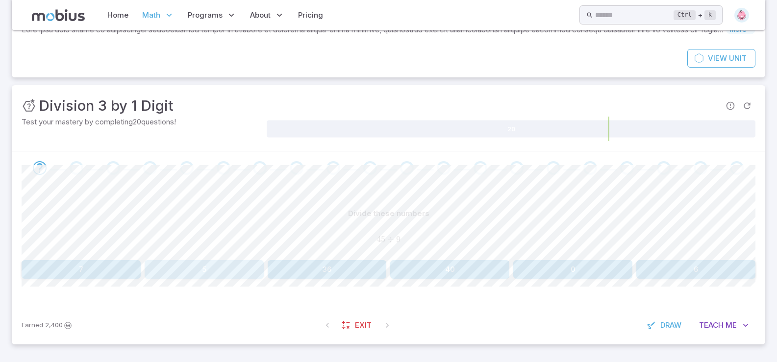
click at [173, 275] on button "5" at bounding box center [204, 269] width 119 height 19
click at [551, 262] on div "Divide these numbers 99 ÷ 11 99 \div 11 99 ÷ 11 8 0 80 10 9 11" at bounding box center [389, 241] width 734 height 74
click at [551, 268] on button "9" at bounding box center [572, 269] width 119 height 19
click at [555, 264] on button "7" at bounding box center [572, 269] width 119 height 19
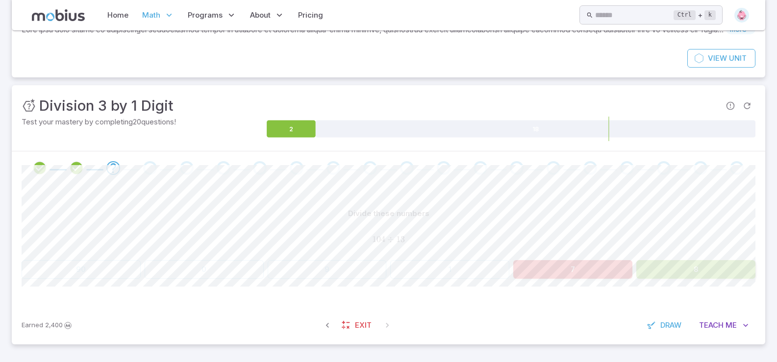
drag, startPoint x: 664, startPoint y: 260, endPoint x: 680, endPoint y: 265, distance: 16.3
click at [676, 265] on div "Divide these numbers 104 ÷ 13 104 \div 13 104 ÷ 13 90 0 9 1 7 8" at bounding box center [389, 241] width 734 height 74
click at [669, 265] on button "8" at bounding box center [695, 269] width 119 height 19
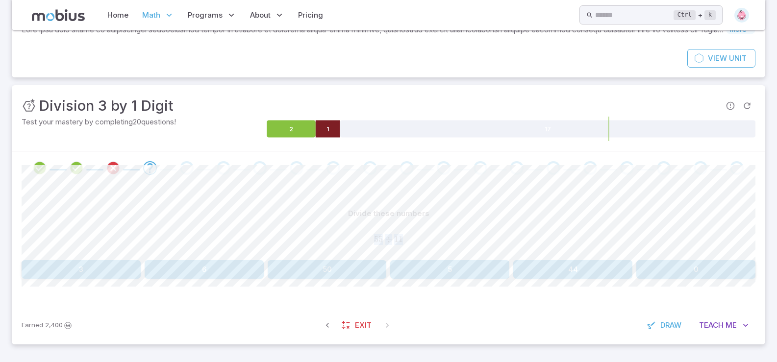
click at [673, 268] on button "0" at bounding box center [695, 269] width 119 height 19
drag, startPoint x: 673, startPoint y: 268, endPoint x: 674, endPoint y: 217, distance: 51.5
click at [671, 218] on div "Divide these numbers" at bounding box center [389, 213] width 734 height 19
click at [211, 269] on button "10" at bounding box center [204, 269] width 119 height 19
drag, startPoint x: 582, startPoint y: 274, endPoint x: 564, endPoint y: 282, distance: 20.4
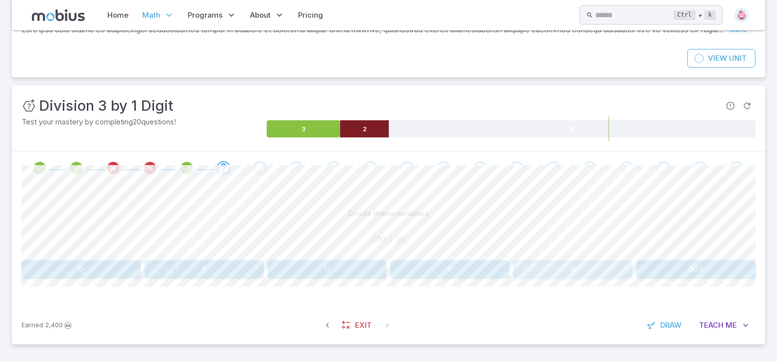
click at [582, 274] on button "10" at bounding box center [572, 269] width 119 height 19
click at [206, 265] on button "2" at bounding box center [204, 269] width 119 height 19
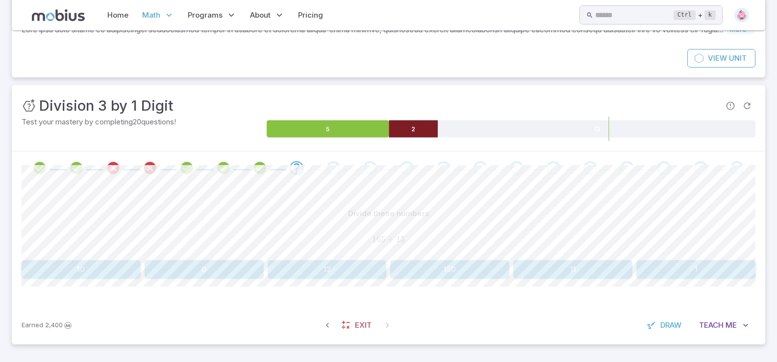
click at [742, 16] on img at bounding box center [741, 15] width 15 height 15
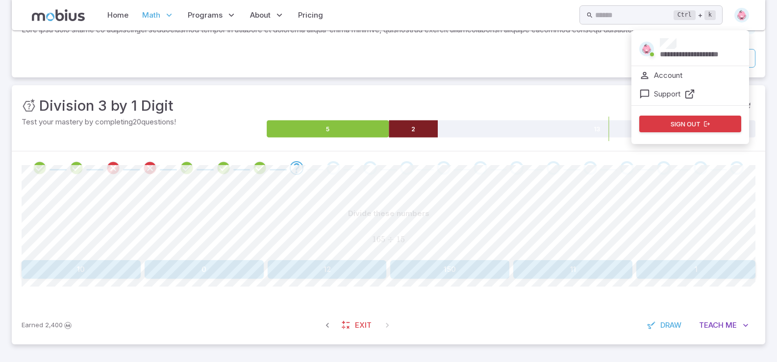
click at [647, 47] on img at bounding box center [646, 49] width 15 height 15
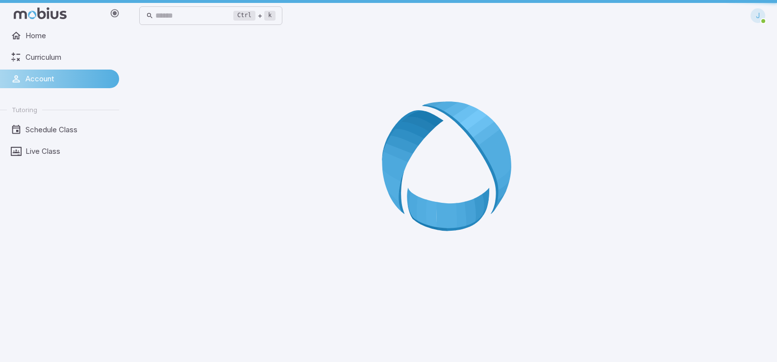
scroll to position [0, 0]
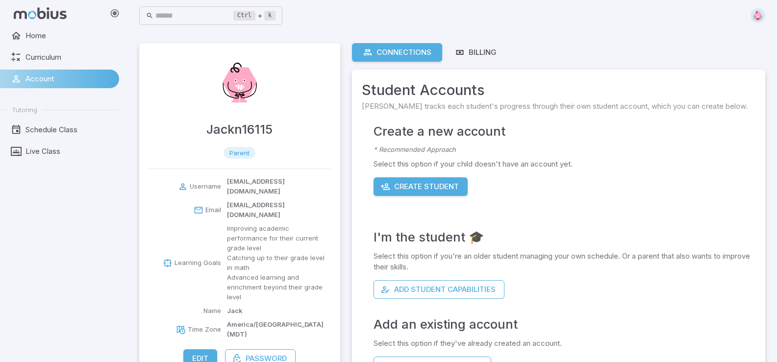
click at [243, 78] on img at bounding box center [239, 82] width 59 height 59
click at [239, 87] on img at bounding box center [239, 82] width 59 height 59
click at [236, 92] on img at bounding box center [239, 82] width 59 height 59
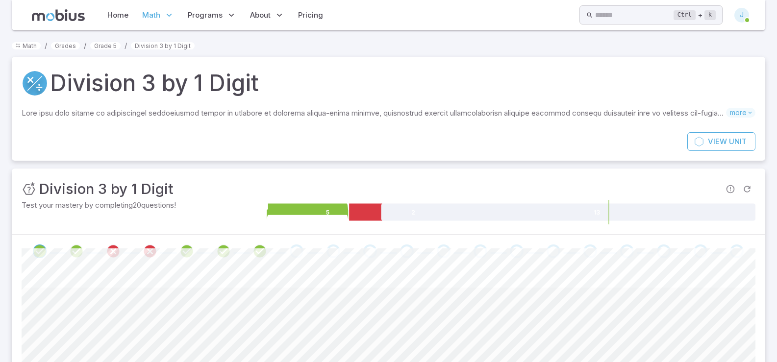
scroll to position [83, 0]
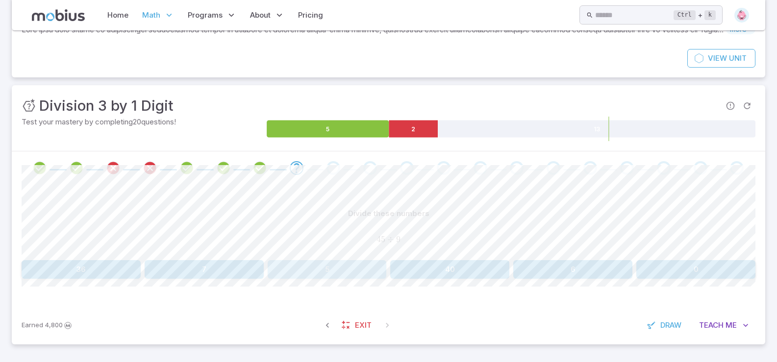
click at [346, 272] on button "5" at bounding box center [327, 269] width 119 height 19
click at [181, 271] on button "7" at bounding box center [204, 269] width 119 height 19
click at [693, 277] on button "7" at bounding box center [695, 269] width 119 height 19
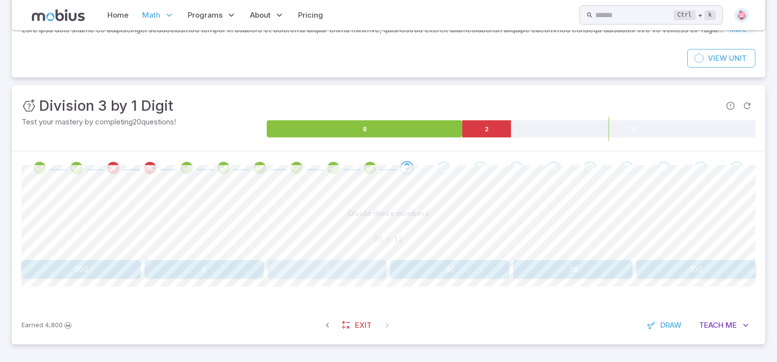
click at [357, 269] on button "3" at bounding box center [327, 269] width 119 height 19
click at [738, 14] on img at bounding box center [741, 15] width 15 height 15
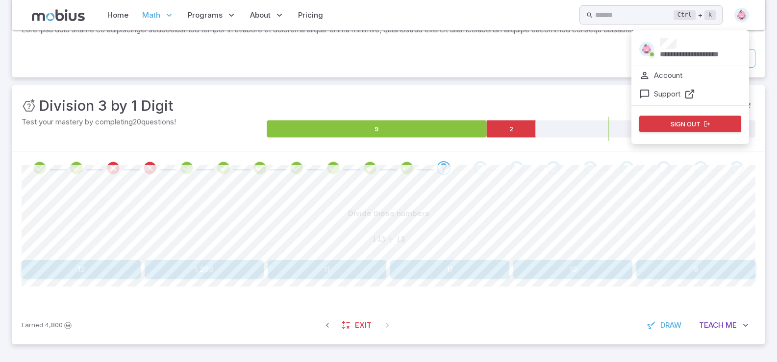
click at [651, 45] on img at bounding box center [646, 49] width 15 height 15
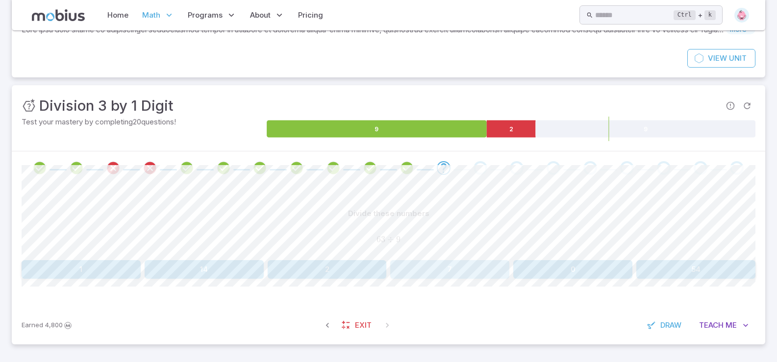
click at [433, 270] on button "7" at bounding box center [449, 269] width 119 height 19
click at [708, 271] on button "9" at bounding box center [695, 269] width 119 height 19
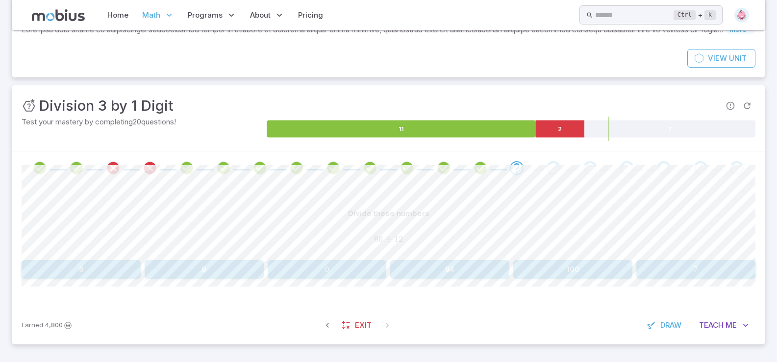
click at [737, 18] on img at bounding box center [741, 15] width 15 height 15
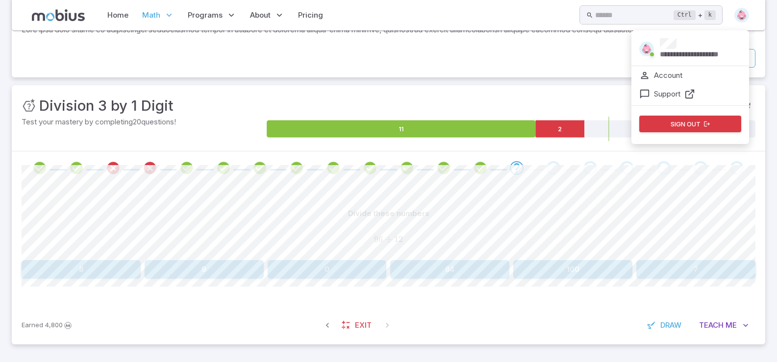
click at [647, 44] on img at bounding box center [646, 49] width 15 height 15
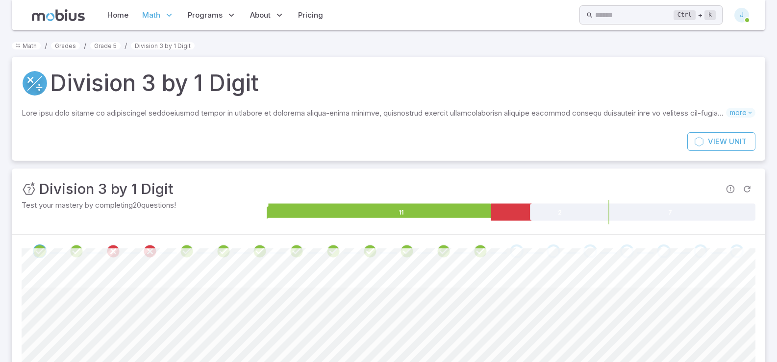
scroll to position [83, 0]
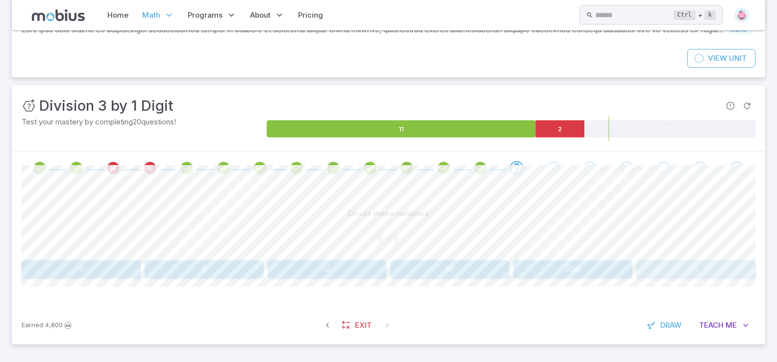
click at [711, 274] on button "1" at bounding box center [695, 269] width 119 height 19
click at [550, 272] on button "7" at bounding box center [572, 269] width 119 height 19
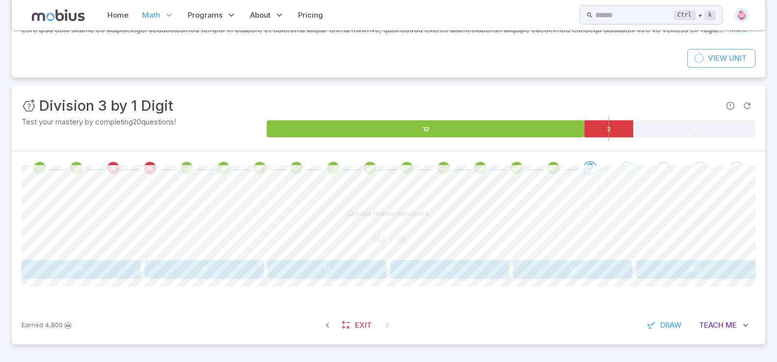
click at [742, 8] on img at bounding box center [741, 15] width 15 height 15
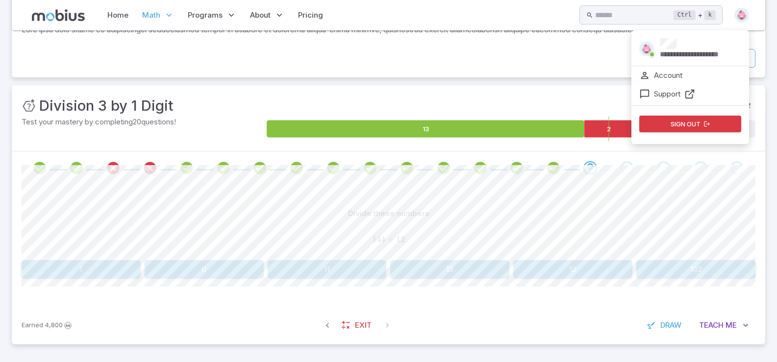
click at [655, 51] on span at bounding box center [652, 54] width 12 height 11
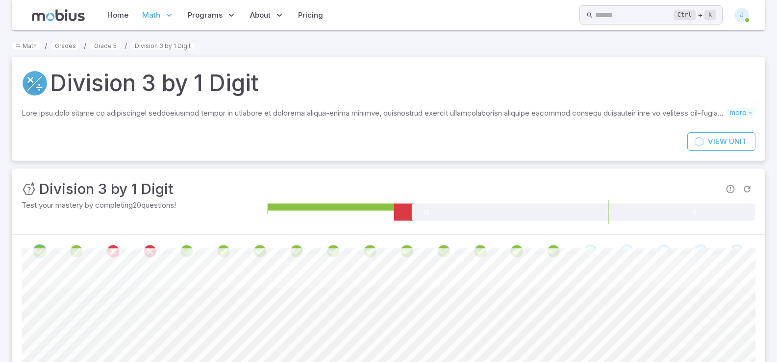
scroll to position [83, 0]
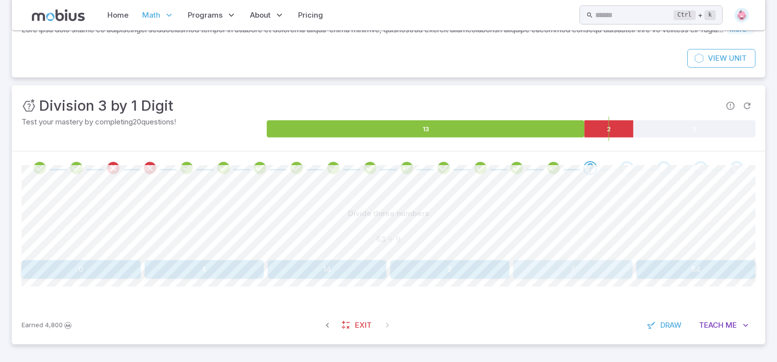
click at [574, 261] on button "7" at bounding box center [572, 269] width 119 height 19
click at [70, 276] on button "2" at bounding box center [81, 269] width 119 height 19
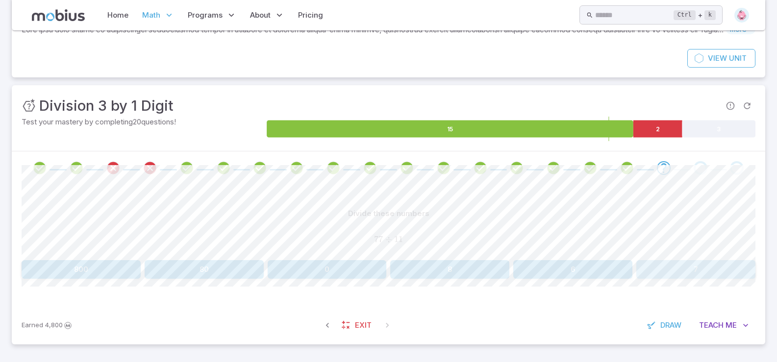
drag, startPoint x: 75, startPoint y: 259, endPoint x: 689, endPoint y: 277, distance: 614.3
click at [689, 277] on button "7" at bounding box center [695, 269] width 119 height 19
click at [738, 20] on img at bounding box center [741, 15] width 15 height 15
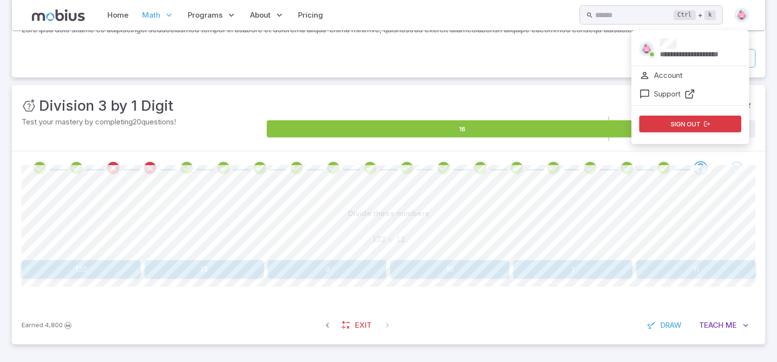
click at [648, 56] on span at bounding box center [652, 54] width 12 height 11
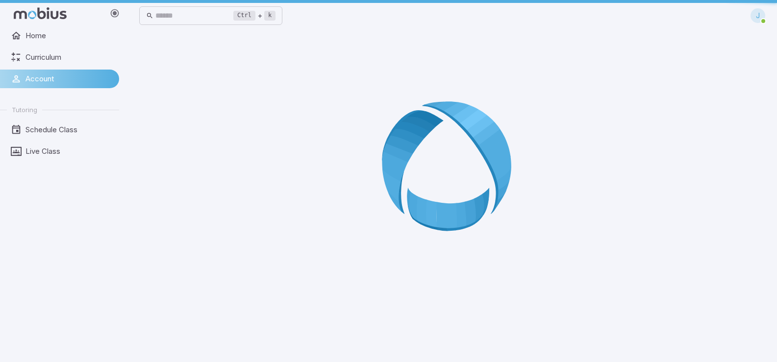
scroll to position [0, 0]
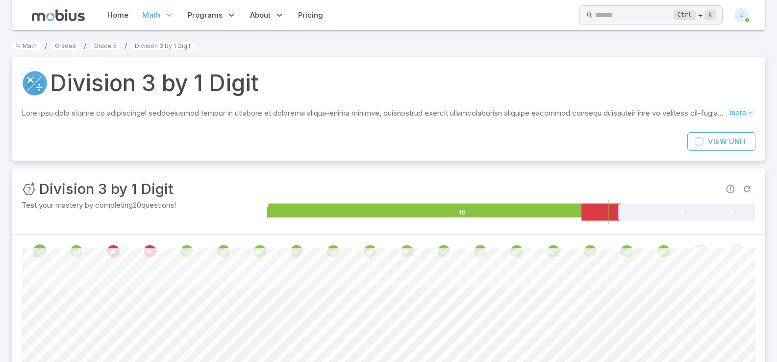
scroll to position [83, 0]
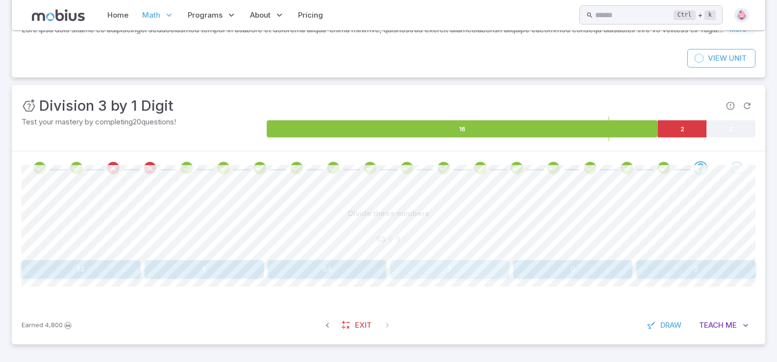
click at [446, 260] on button "7" at bounding box center [449, 269] width 119 height 19
click at [665, 274] on button "1" at bounding box center [665, 269] width 180 height 19
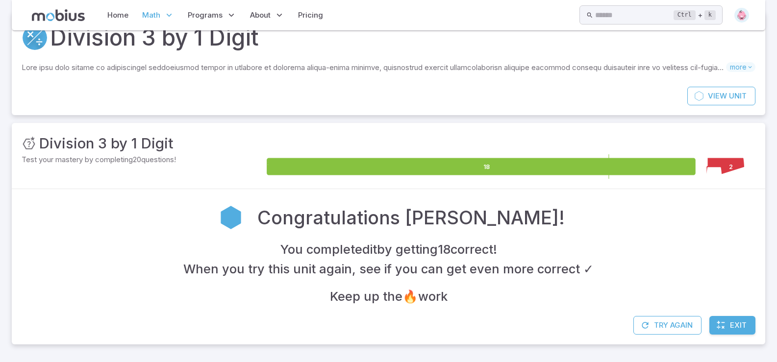
scroll to position [46, 0]
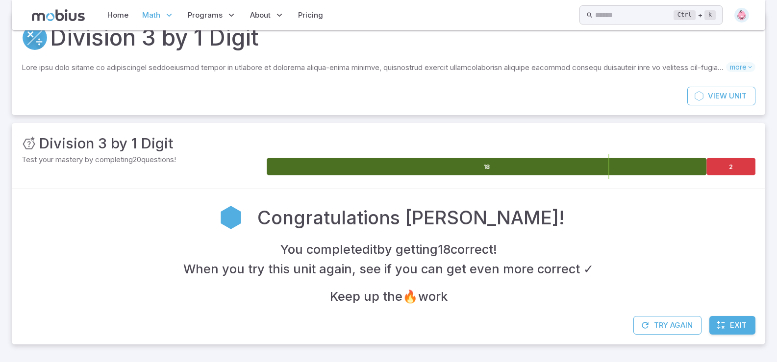
drag, startPoint x: 695, startPoint y: 163, endPoint x: 546, endPoint y: 170, distance: 148.7
click at [546, 170] on icon at bounding box center [487, 166] width 440 height 17
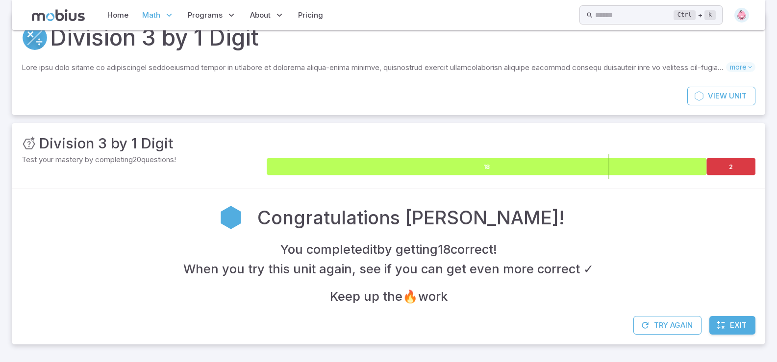
drag, startPoint x: 551, startPoint y: 171, endPoint x: 573, endPoint y: 186, distance: 26.8
click at [561, 179] on div "18 2" at bounding box center [511, 166] width 489 height 25
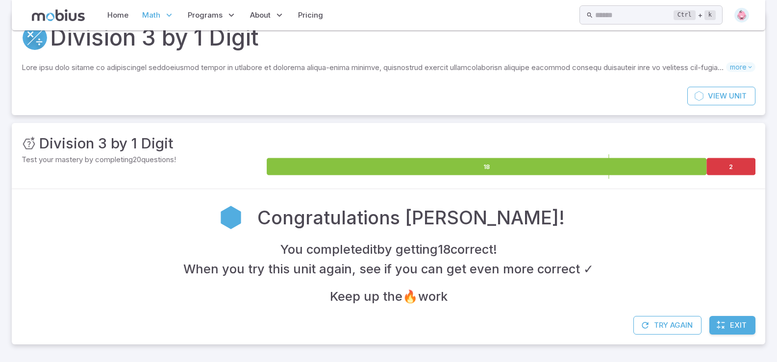
drag, startPoint x: 573, startPoint y: 186, endPoint x: 595, endPoint y: 199, distance: 25.5
click at [593, 199] on div "Unit Mastery : Division 3 by 1 Digit Test your mastery by completing 20 questio…" at bounding box center [388, 234] width 753 height 222
click at [676, 326] on button "Try Again" at bounding box center [667, 325] width 68 height 19
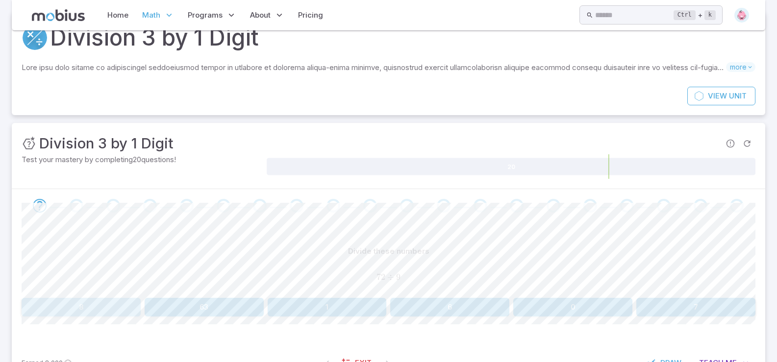
click at [116, 308] on button "8" at bounding box center [81, 307] width 119 height 19
click at [295, 311] on button "8" at bounding box center [327, 307] width 119 height 19
click at [339, 311] on button "2" at bounding box center [327, 307] width 119 height 19
click at [52, 312] on button "4" at bounding box center [81, 307] width 119 height 19
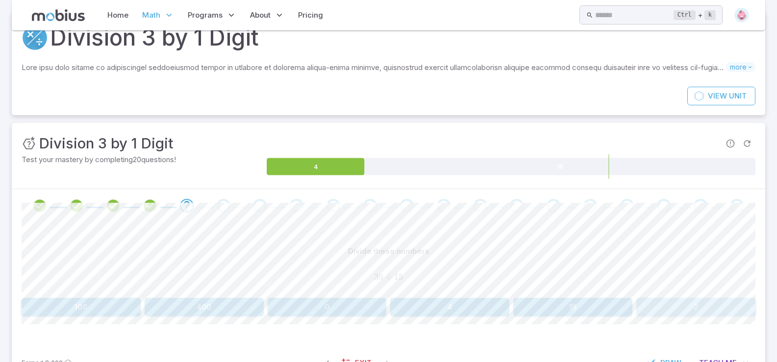
click at [692, 307] on button "2" at bounding box center [695, 307] width 119 height 19
click at [68, 311] on button "500" at bounding box center [81, 307] width 119 height 19
click at [410, 306] on button "20" at bounding box center [449, 307] width 119 height 19
click at [225, 306] on button "50" at bounding box center [204, 307] width 119 height 19
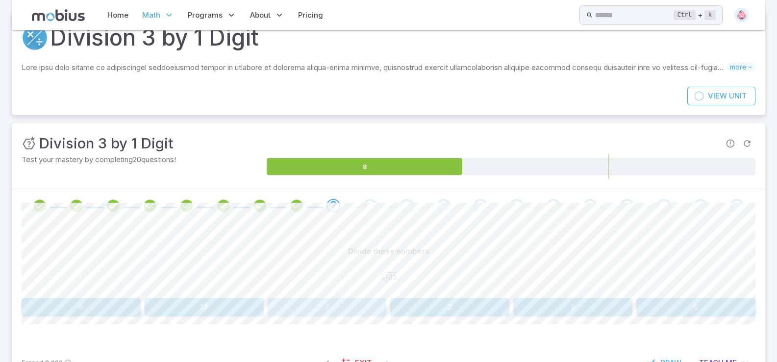
click at [330, 300] on button "7" at bounding box center [327, 307] width 119 height 19
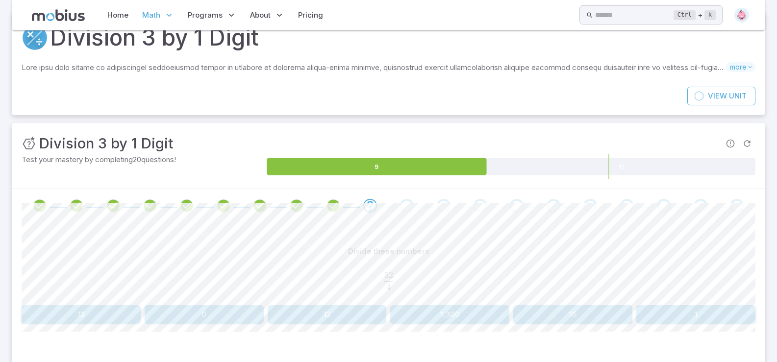
click at [746, 14] on img at bounding box center [741, 15] width 15 height 15
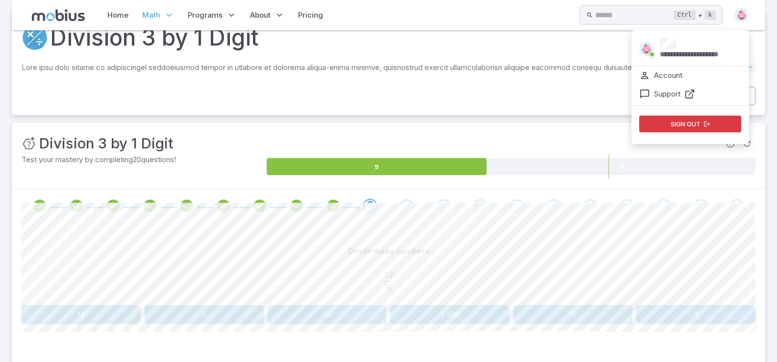
click at [660, 53] on p "**********" at bounding box center [700, 54] width 81 height 11
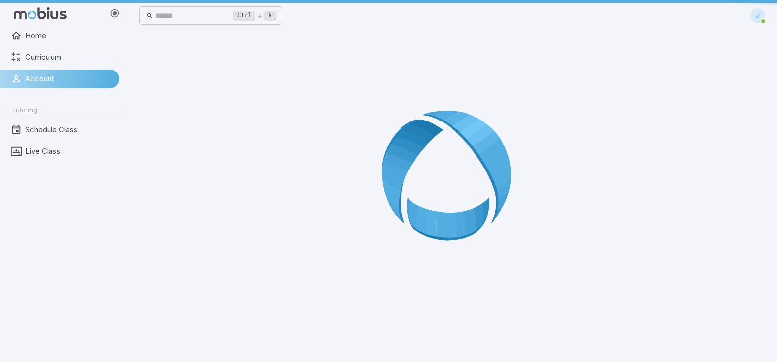
scroll to position [0, 0]
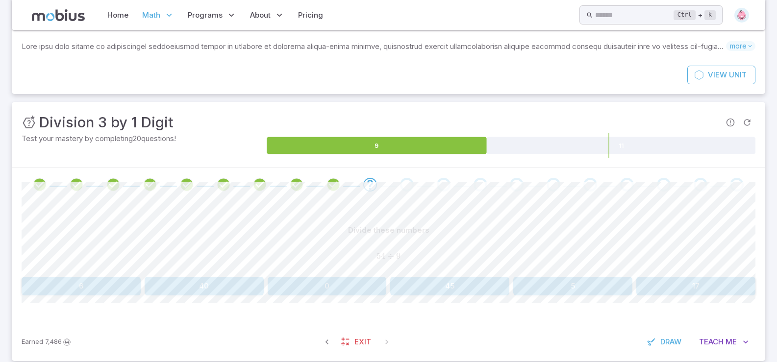
scroll to position [83, 0]
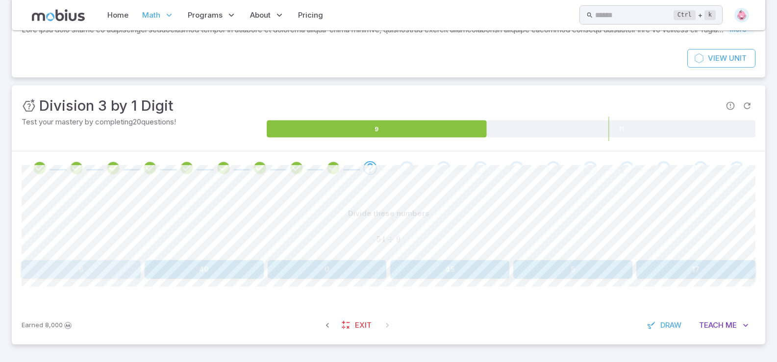
click at [52, 272] on button "6" at bounding box center [81, 269] width 119 height 19
click at [585, 267] on button "8" at bounding box center [572, 269] width 119 height 19
click at [106, 272] on button "1" at bounding box center [81, 269] width 119 height 19
click at [318, 263] on button "3" at bounding box center [327, 269] width 119 height 19
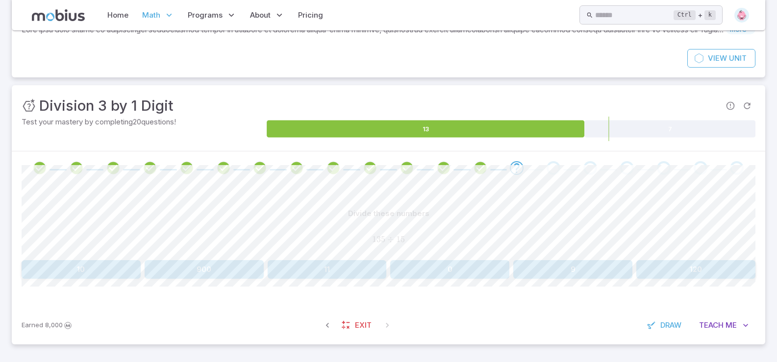
click at [735, 16] on img at bounding box center [741, 15] width 15 height 15
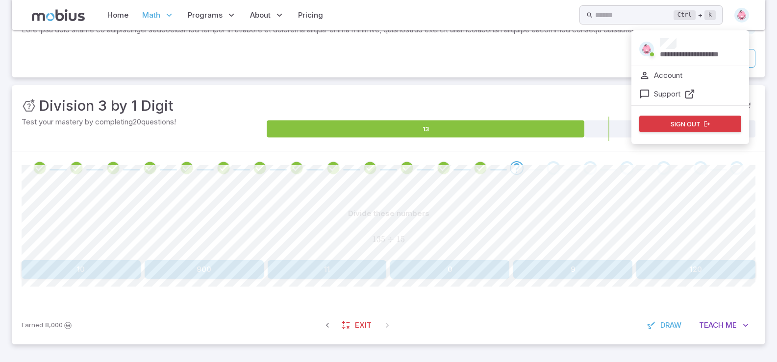
click at [643, 43] on div "**********" at bounding box center [690, 49] width 118 height 31
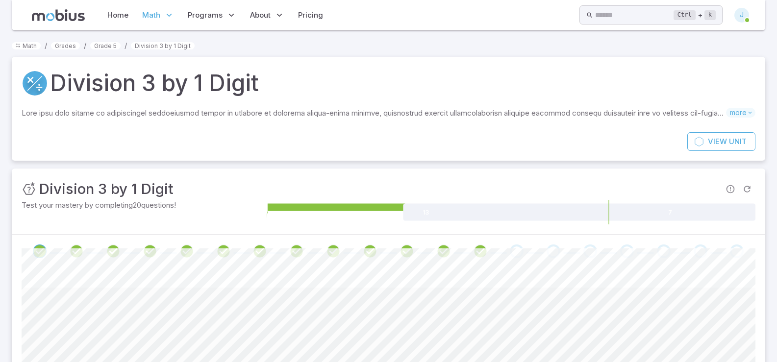
scroll to position [83, 0]
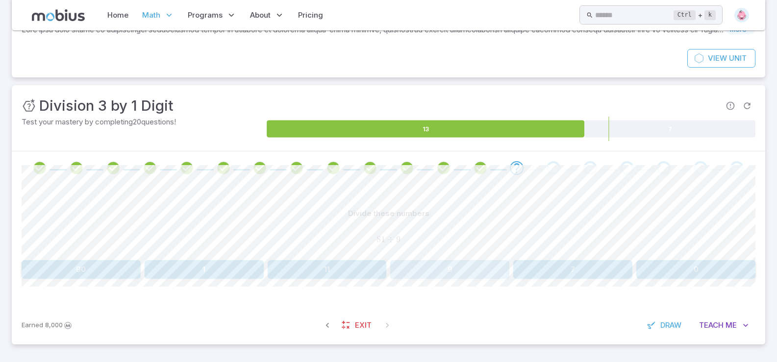
click at [460, 272] on button "9" at bounding box center [449, 269] width 119 height 19
click at [198, 261] on div "Divide these numbers 11 ÷ 11 11 \div 11 11 ÷ 11 0 1 -100 0 200 10" at bounding box center [389, 241] width 734 height 74
click at [199, 265] on button "1" at bounding box center [204, 269] width 119 height 19
click at [741, 13] on img at bounding box center [741, 15] width 15 height 15
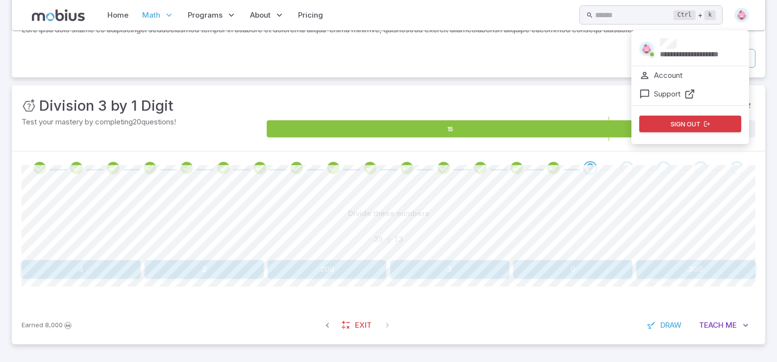
click at [659, 47] on div "**********" at bounding box center [690, 49] width 118 height 31
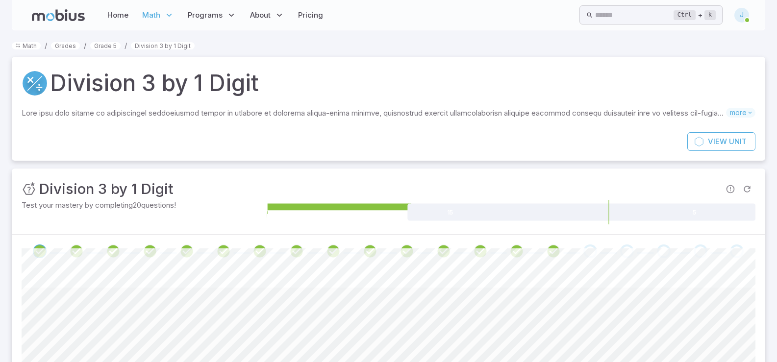
scroll to position [83, 0]
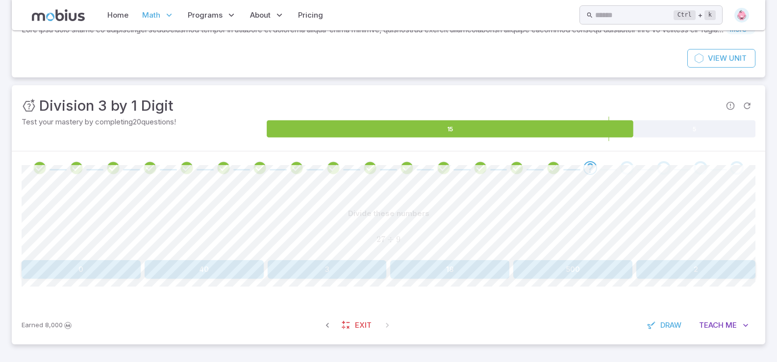
click at [316, 270] on button "3" at bounding box center [327, 269] width 119 height 19
click at [629, 272] on button "1" at bounding box center [665, 269] width 180 height 19
drag, startPoint x: 744, startPoint y: 13, endPoint x: 741, endPoint y: 17, distance: 5.2
click at [744, 13] on img at bounding box center [741, 15] width 15 height 15
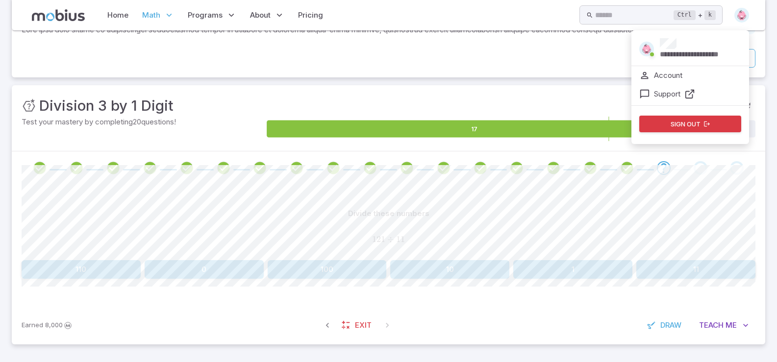
click at [663, 49] on p "**********" at bounding box center [700, 54] width 81 height 11
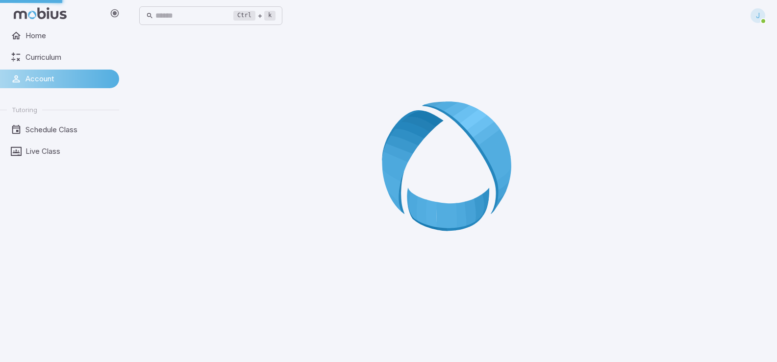
scroll to position [0, 0]
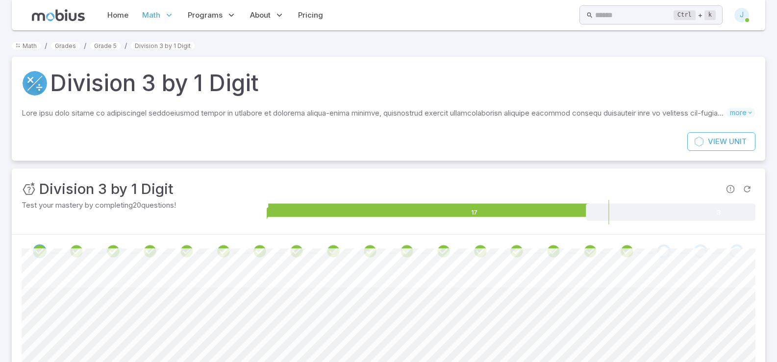
scroll to position [83, 0]
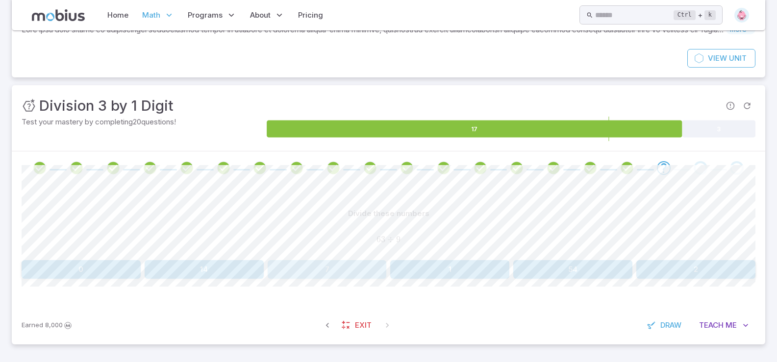
click at [347, 271] on button "7" at bounding box center [327, 269] width 119 height 19
click at [740, 17] on img at bounding box center [741, 15] width 15 height 15
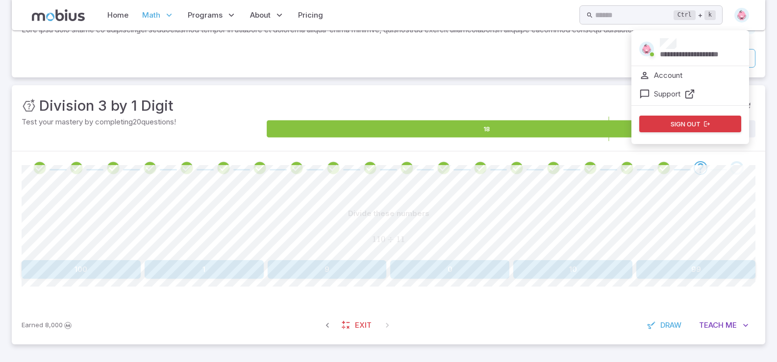
drag, startPoint x: 648, startPoint y: 51, endPoint x: 637, endPoint y: 53, distance: 11.4
click at [638, 53] on div "**********" at bounding box center [690, 49] width 118 height 31
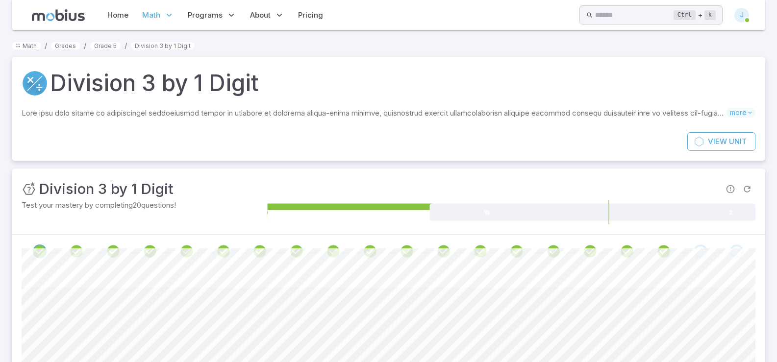
scroll to position [83, 0]
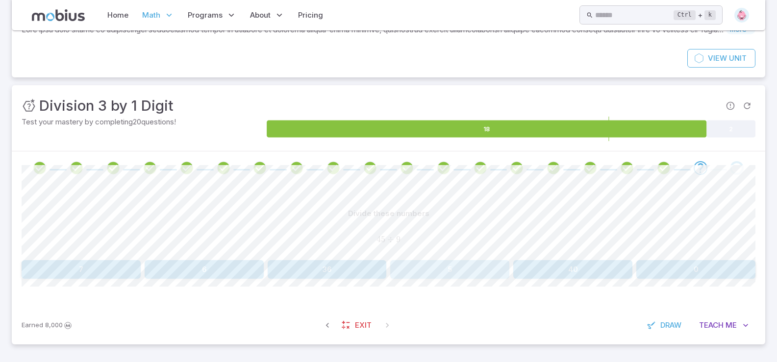
click at [444, 274] on button "5" at bounding box center [449, 269] width 119 height 19
click at [583, 272] on button "1" at bounding box center [572, 269] width 119 height 19
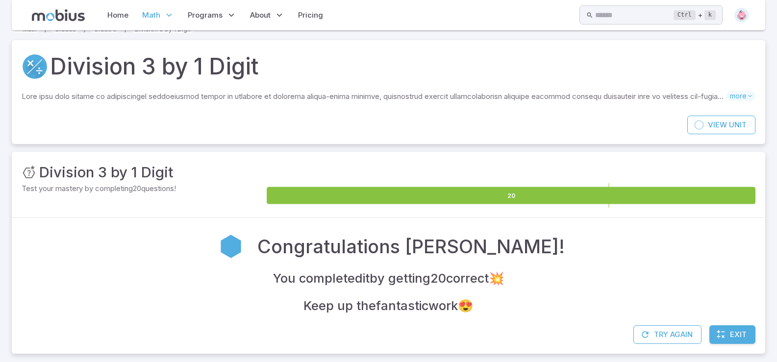
scroll to position [26, 0]
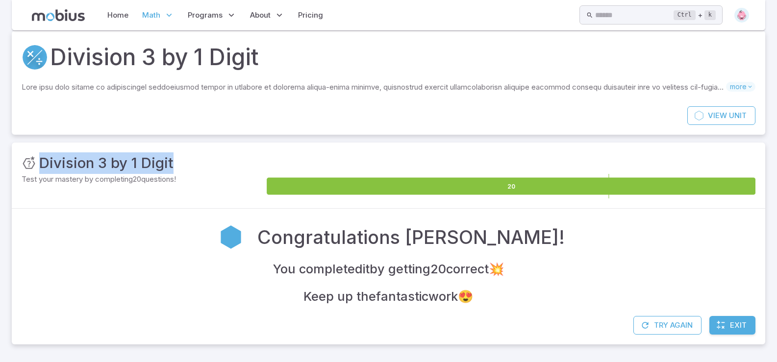
drag, startPoint x: 776, startPoint y: 194, endPoint x: 772, endPoint y: 172, distance: 22.8
click at [767, 168] on section "Math / Grades / Grade 5 / Division 3 by 1 Digit Division 3 by 1 Digit Skills yo…" at bounding box center [388, 183] width 777 height 358
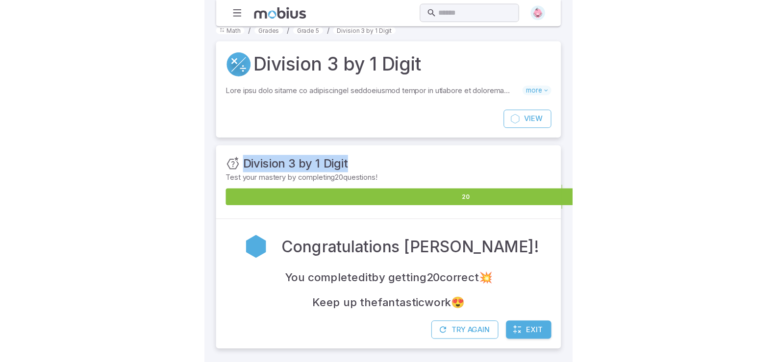
scroll to position [0, 0]
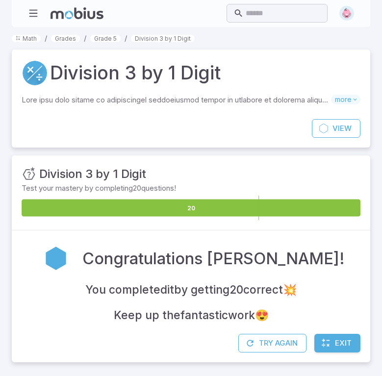
click at [0, 137] on html "Account - Mobius Home Math Grade 1 Grade 2 Grade 3 Grade 4 Grade 5 Grade 6 Grad…" at bounding box center [191, 188] width 382 height 376
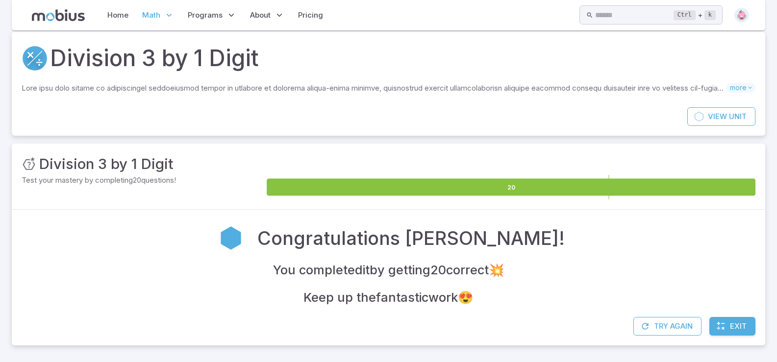
scroll to position [26, 0]
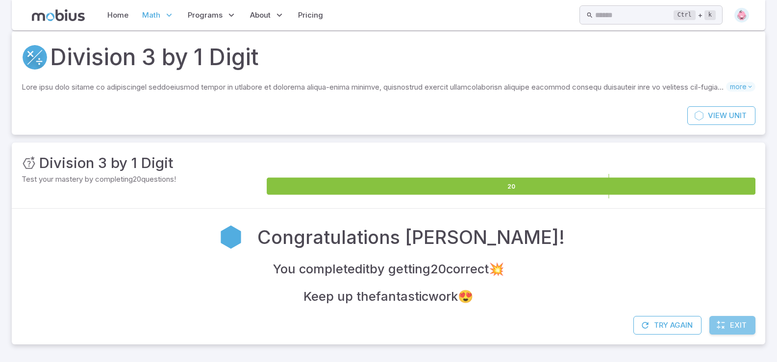
click at [728, 333] on link "Exit" at bounding box center [732, 325] width 46 height 19
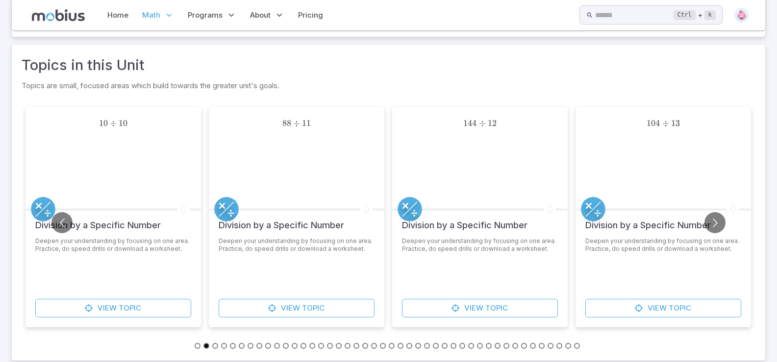
scroll to position [260, 0]
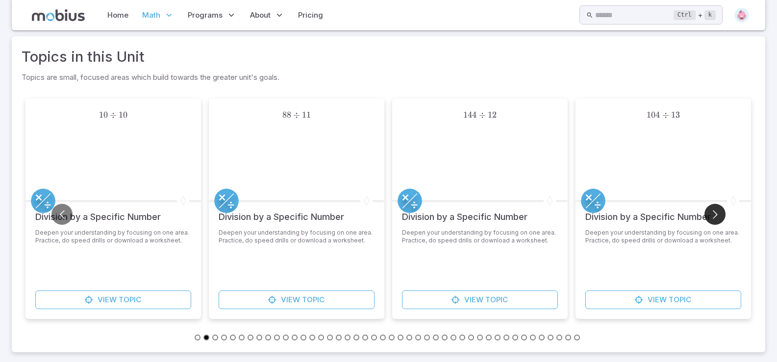
click at [710, 213] on button "Go to next slide" at bounding box center [714, 214] width 21 height 21
click at [713, 215] on button "Go to next slide" at bounding box center [714, 214] width 21 height 21
click at [576, 339] on button "Go to slide 44" at bounding box center [577, 338] width 6 height 6
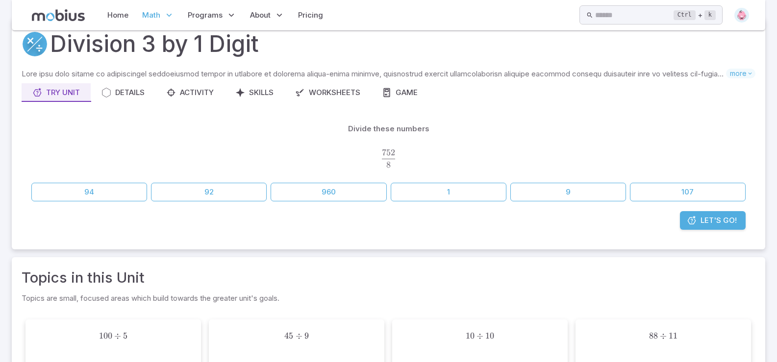
scroll to position [0, 0]
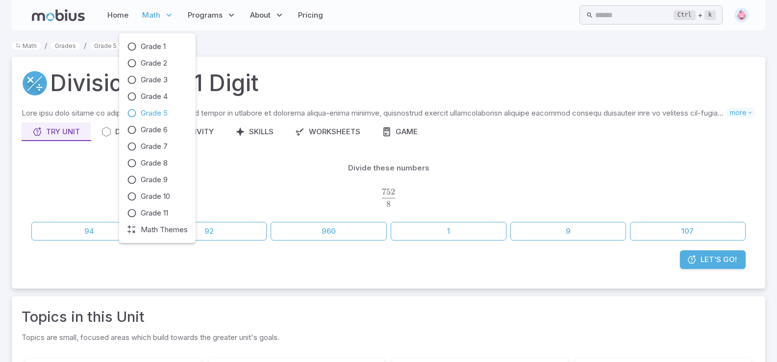
drag, startPoint x: 168, startPoint y: 12, endPoint x: 156, endPoint y: 14, distance: 11.9
click at [160, 13] on p "Math" at bounding box center [158, 15] width 38 height 23
click at [156, 14] on span "Math" at bounding box center [151, 15] width 18 height 11
click at [155, 50] on span "Grade 1" at bounding box center [153, 46] width 25 height 11
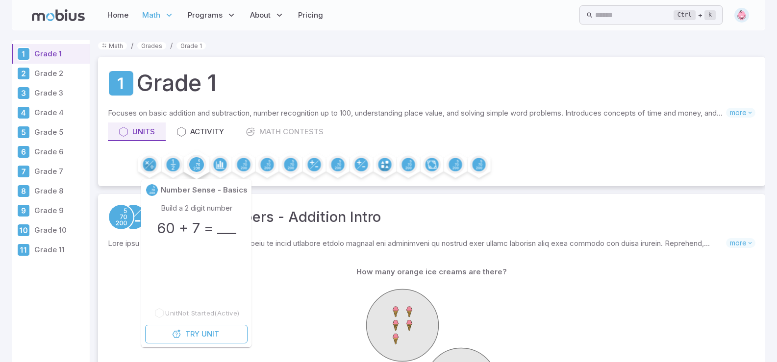
click at [199, 171] on circle at bounding box center [196, 164] width 15 height 15
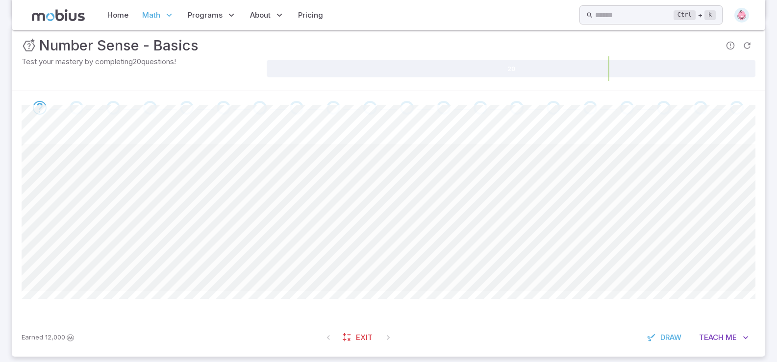
scroll to position [156, 0]
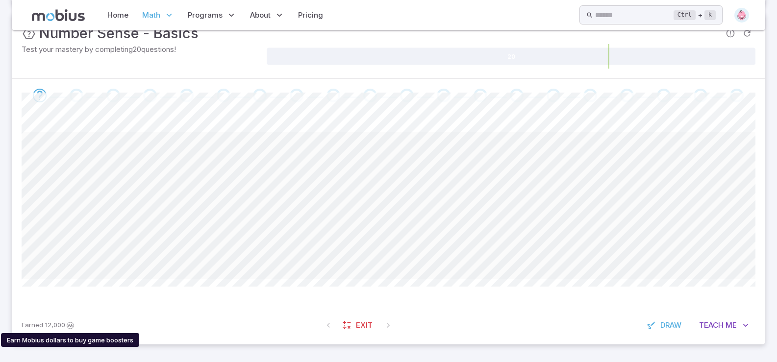
click at [52, 327] on span "12,000" at bounding box center [55, 326] width 20 height 10
click at [52, 326] on span "12,000" at bounding box center [55, 326] width 20 height 10
drag, startPoint x: 93, startPoint y: 336, endPoint x: 85, endPoint y: 331, distance: 9.4
click at [90, 334] on div "Earn Mobius dollars to buy game boosters" at bounding box center [70, 340] width 138 height 14
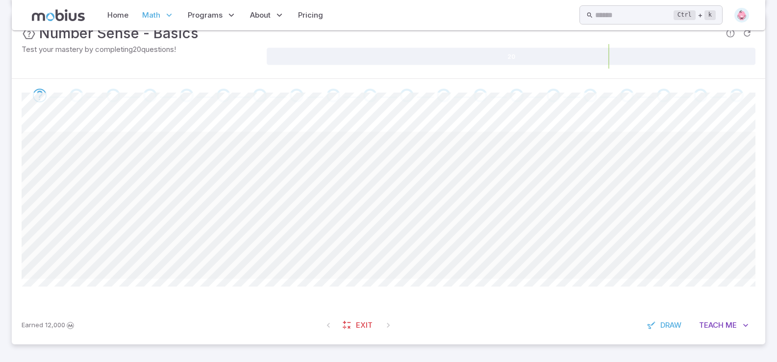
click at [253, 317] on div "Earned 12,000 Exit Draw Teach Me" at bounding box center [388, 325] width 753 height 38
click at [710, 327] on span "Teach" at bounding box center [711, 325] width 25 height 11
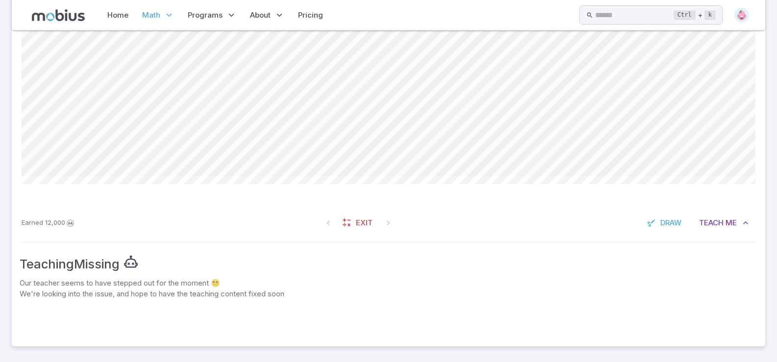
scroll to position [260, 0]
click at [730, 220] on span "Me" at bounding box center [730, 221] width 11 height 11
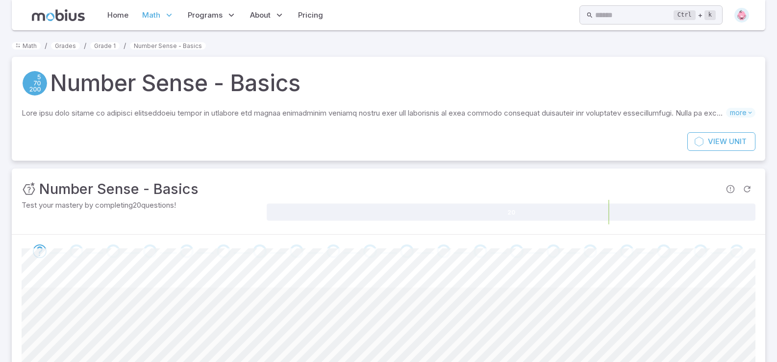
scroll to position [147, 0]
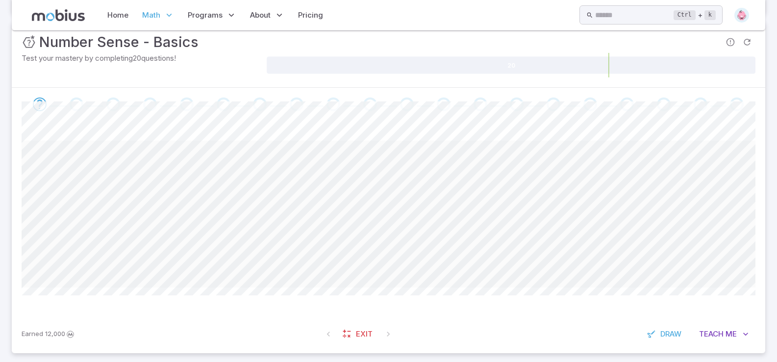
click at [520, 227] on span at bounding box center [389, 214] width 734 height 147
drag, startPoint x: 490, startPoint y: 225, endPoint x: 465, endPoint y: 212, distance: 27.8
click at [486, 223] on span at bounding box center [389, 214] width 734 height 147
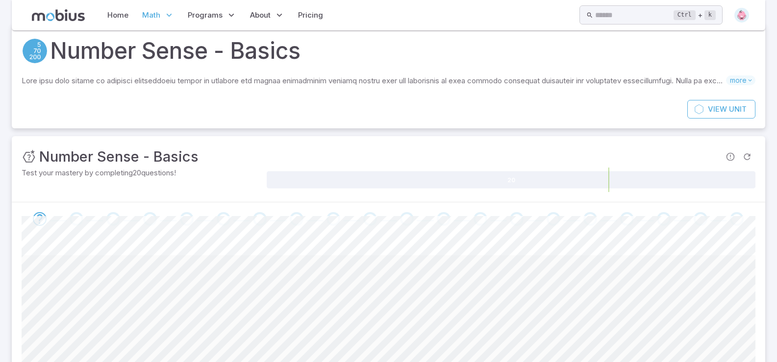
scroll to position [0, 0]
